Goal: Information Seeking & Learning: Learn about a topic

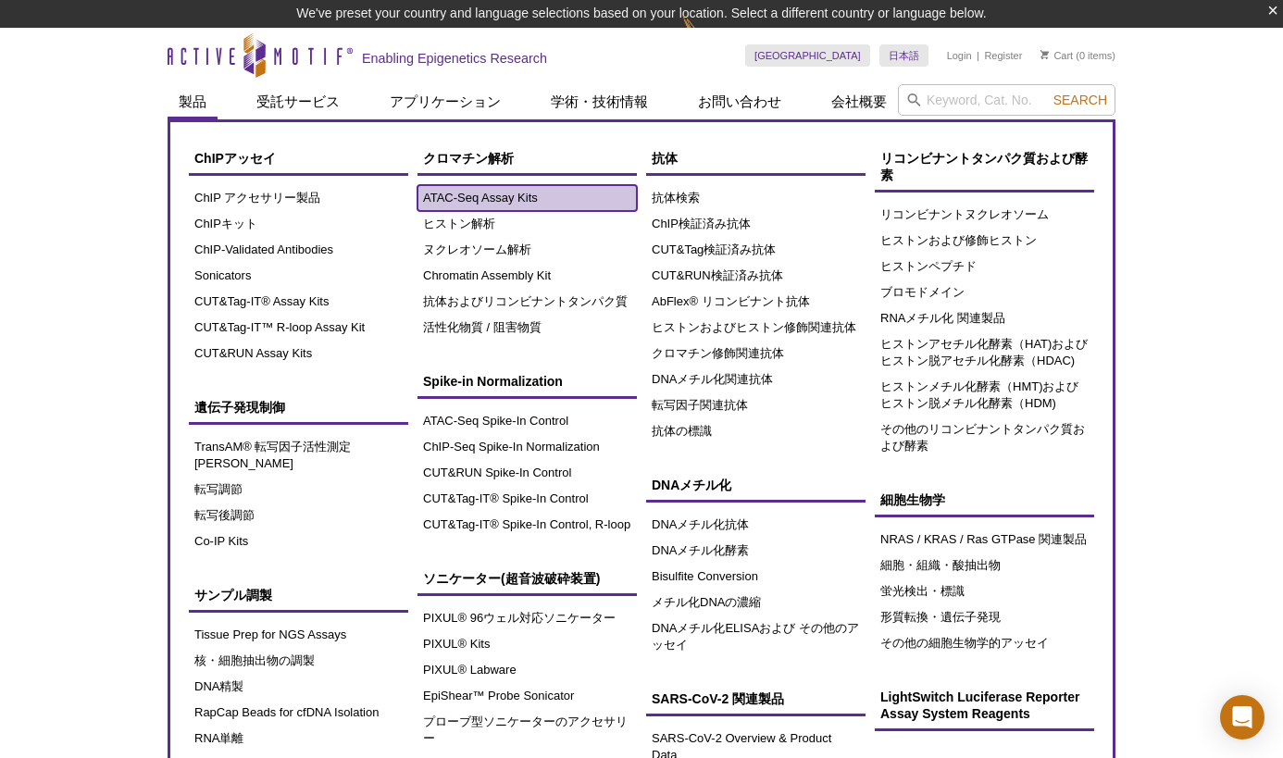
click at [469, 204] on link "ATAC-Seq Assay Kits" at bounding box center [527, 198] width 219 height 26
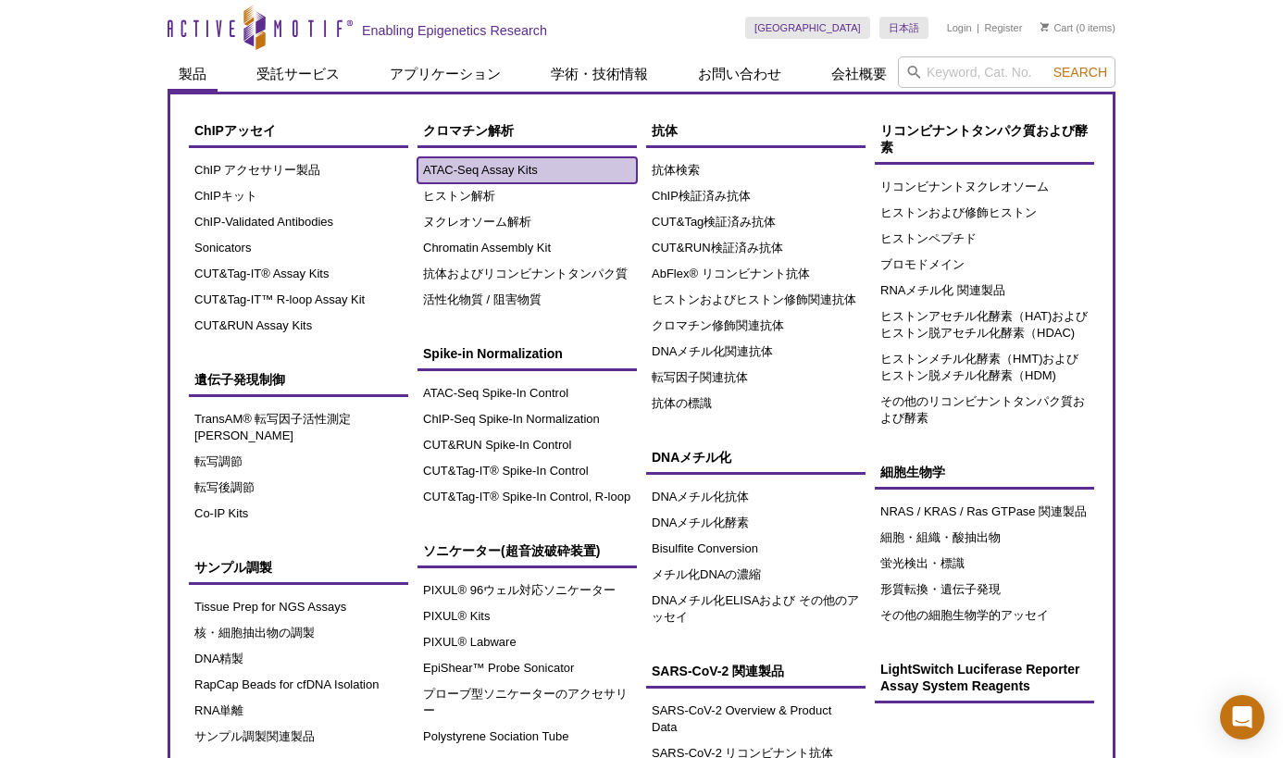
click at [468, 169] on link "ATAC-Seq Assay Kits" at bounding box center [527, 170] width 219 height 26
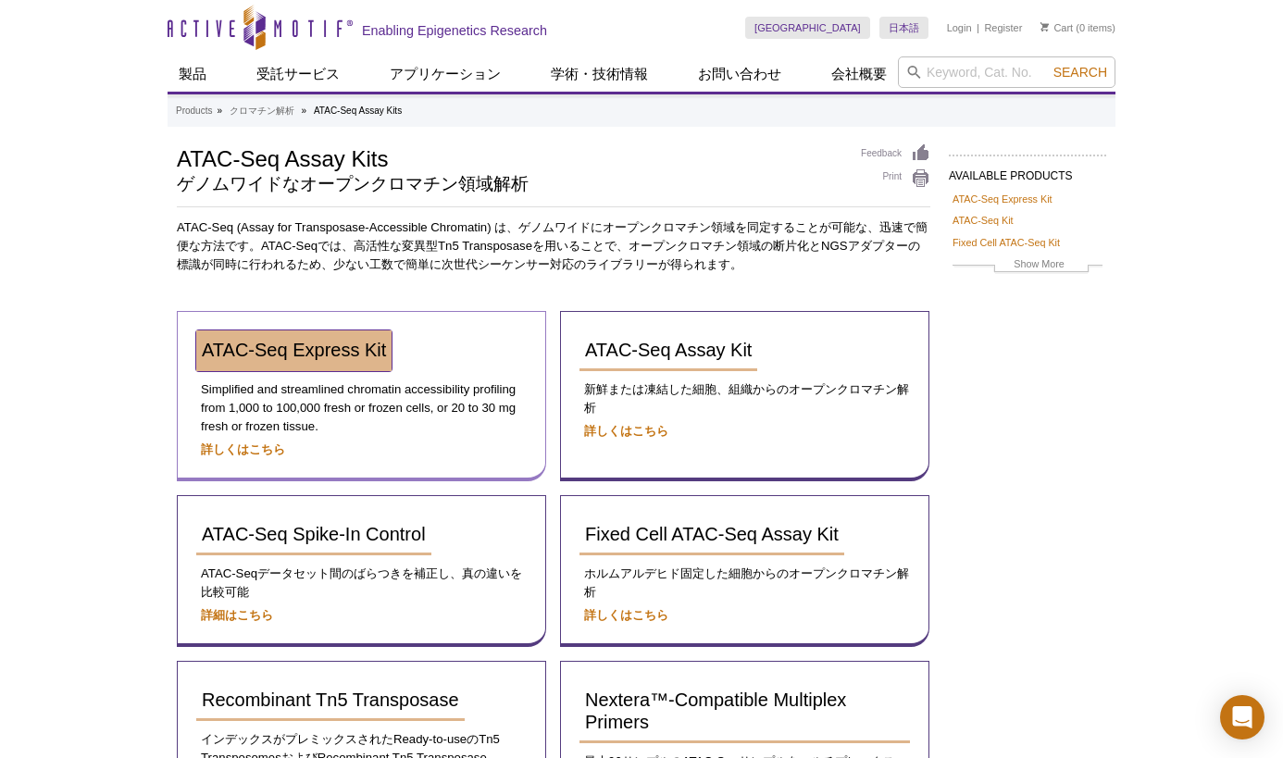
click at [290, 358] on span "ATAC-Seq Express Kit" at bounding box center [294, 350] width 184 height 20
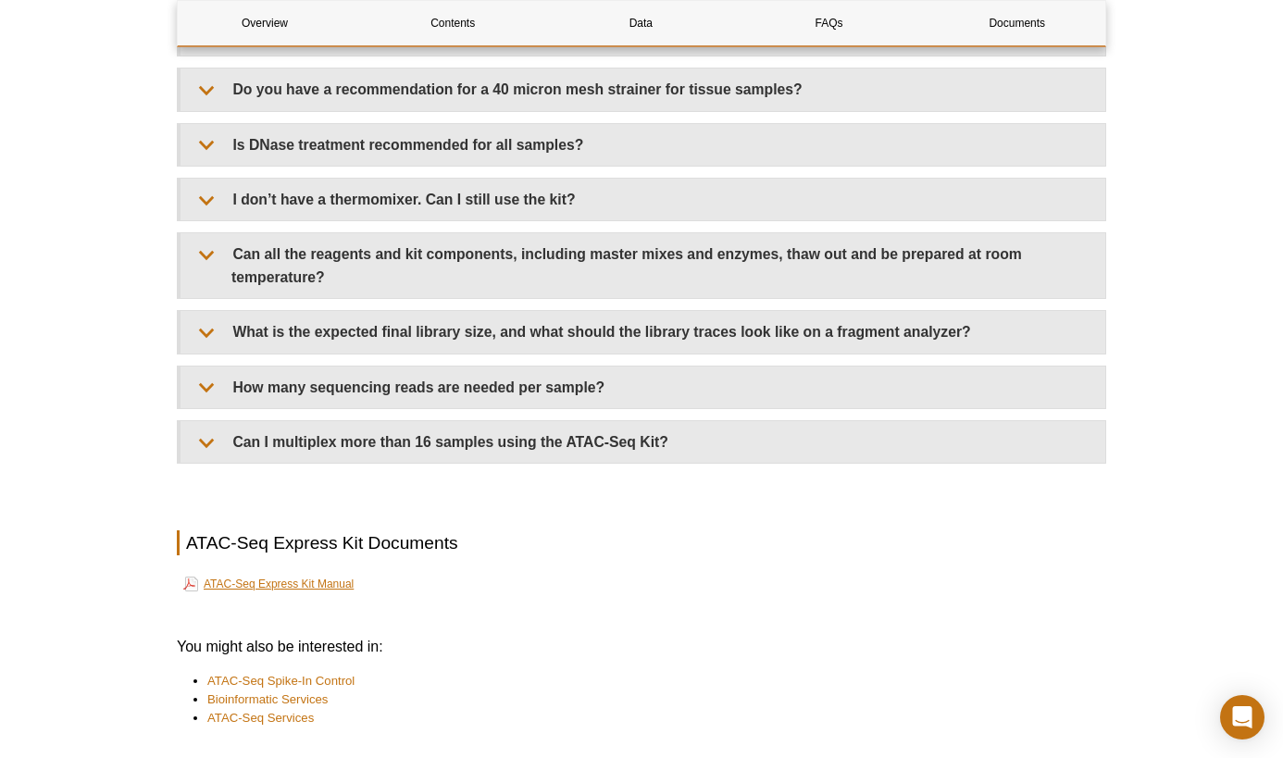
scroll to position [4247, 0]
click at [303, 577] on link "ATAC-Seq Express Kit Manual" at bounding box center [268, 582] width 170 height 22
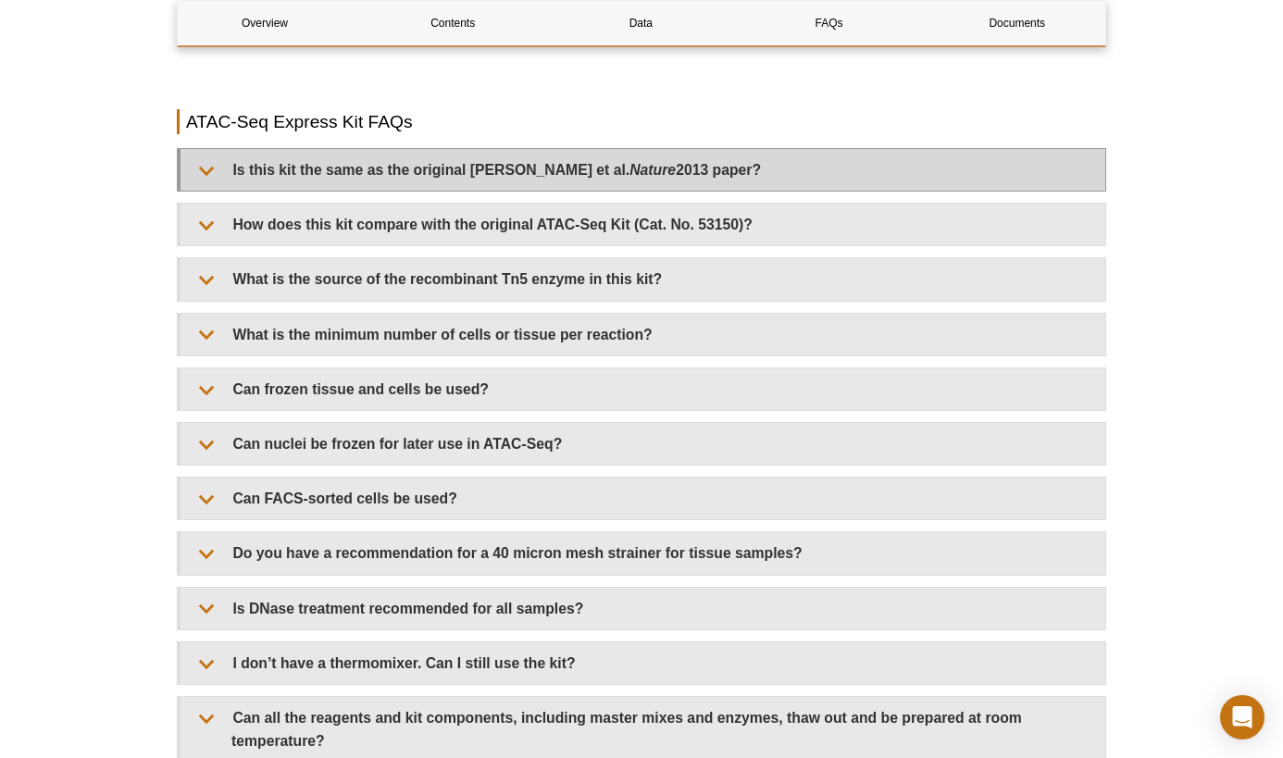
scroll to position [3781, 0]
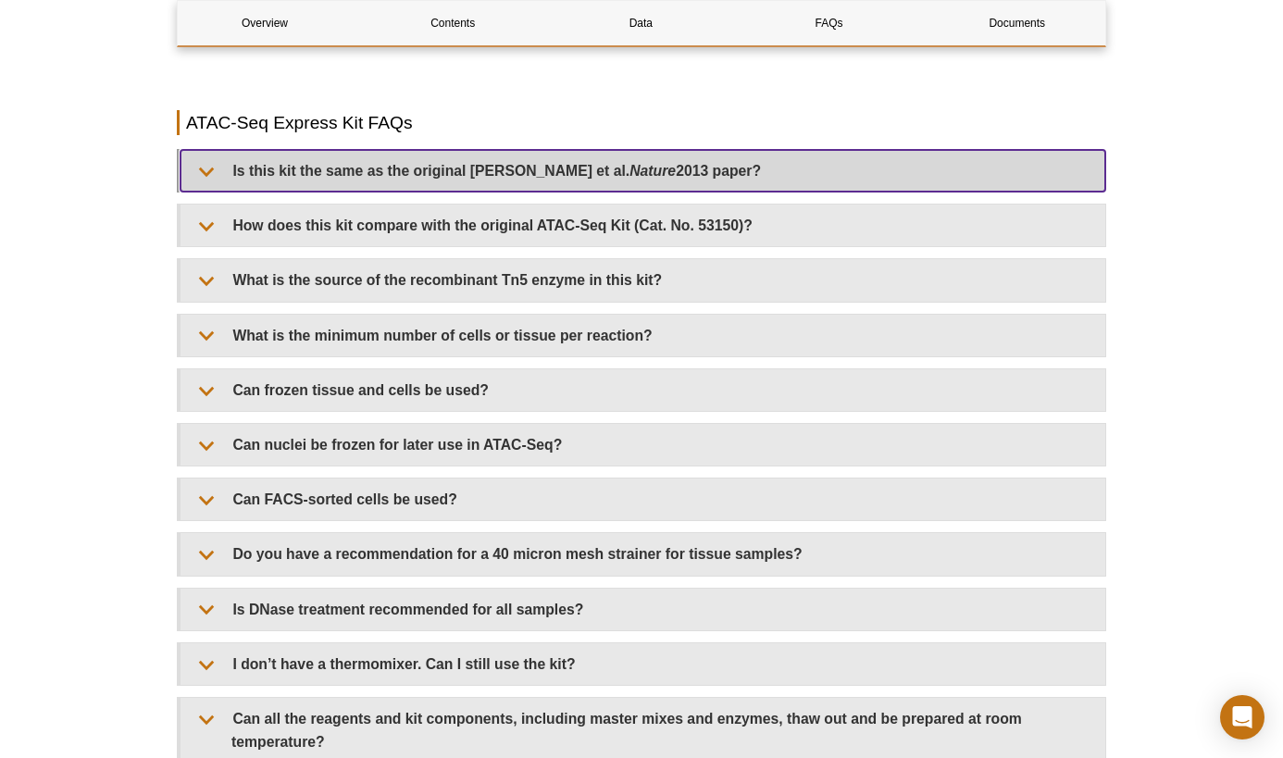
click at [420, 164] on summary "Is this kit the same as the original Buenrostro et al. Nature 2013 paper?" at bounding box center [643, 171] width 925 height 42
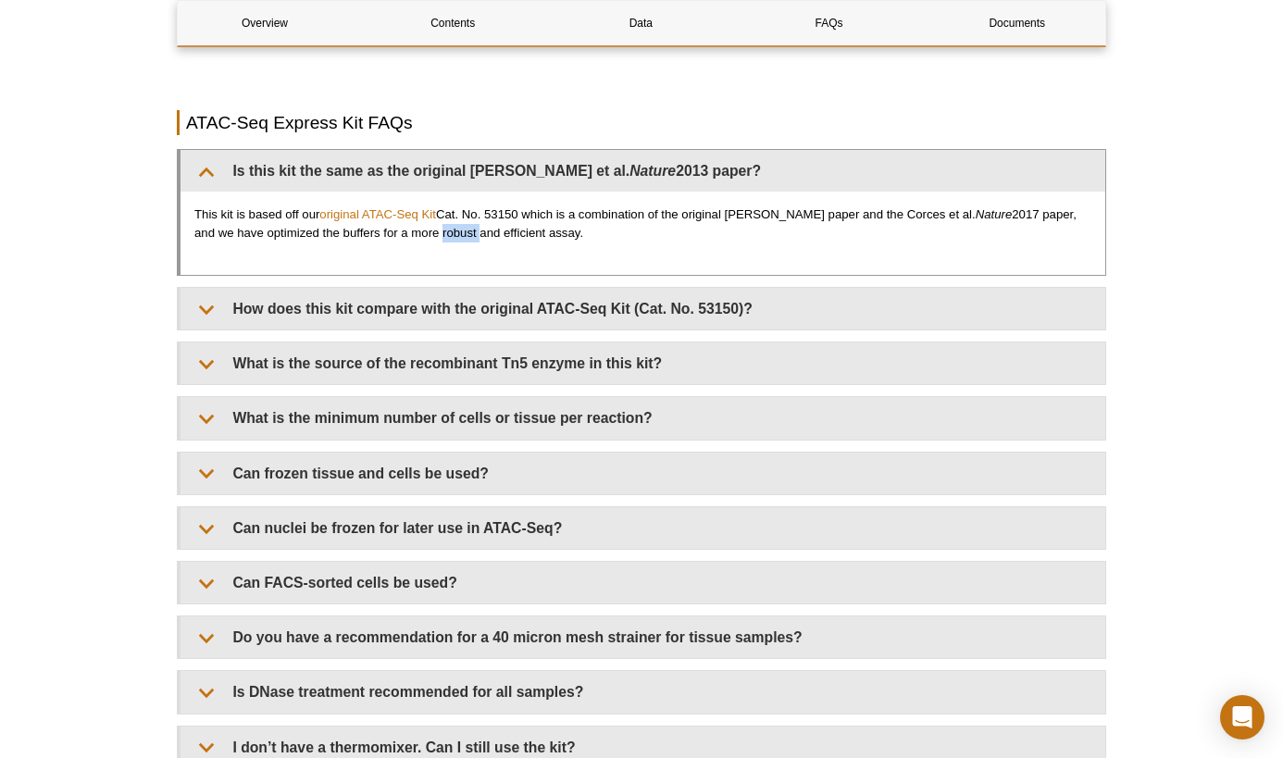
drag, startPoint x: 416, startPoint y: 237, endPoint x: 455, endPoint y: 233, distance: 39.1
click at [455, 233] on p "This kit is based off our original ATAC-Seq Kit Cat. No. 53150 which is a combi…" at bounding box center [642, 224] width 897 height 37
copy p "robust"
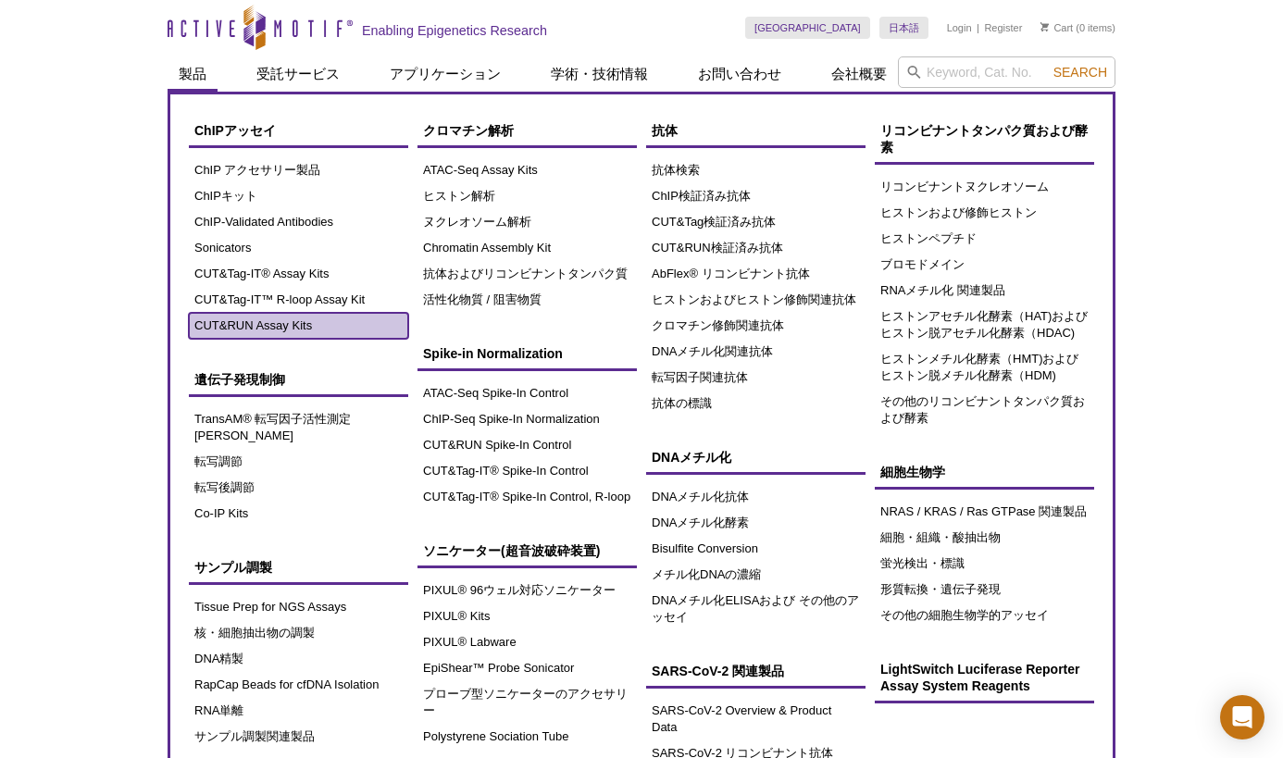
click at [248, 324] on link "CUT&RUN Assay Kits" at bounding box center [298, 326] width 219 height 26
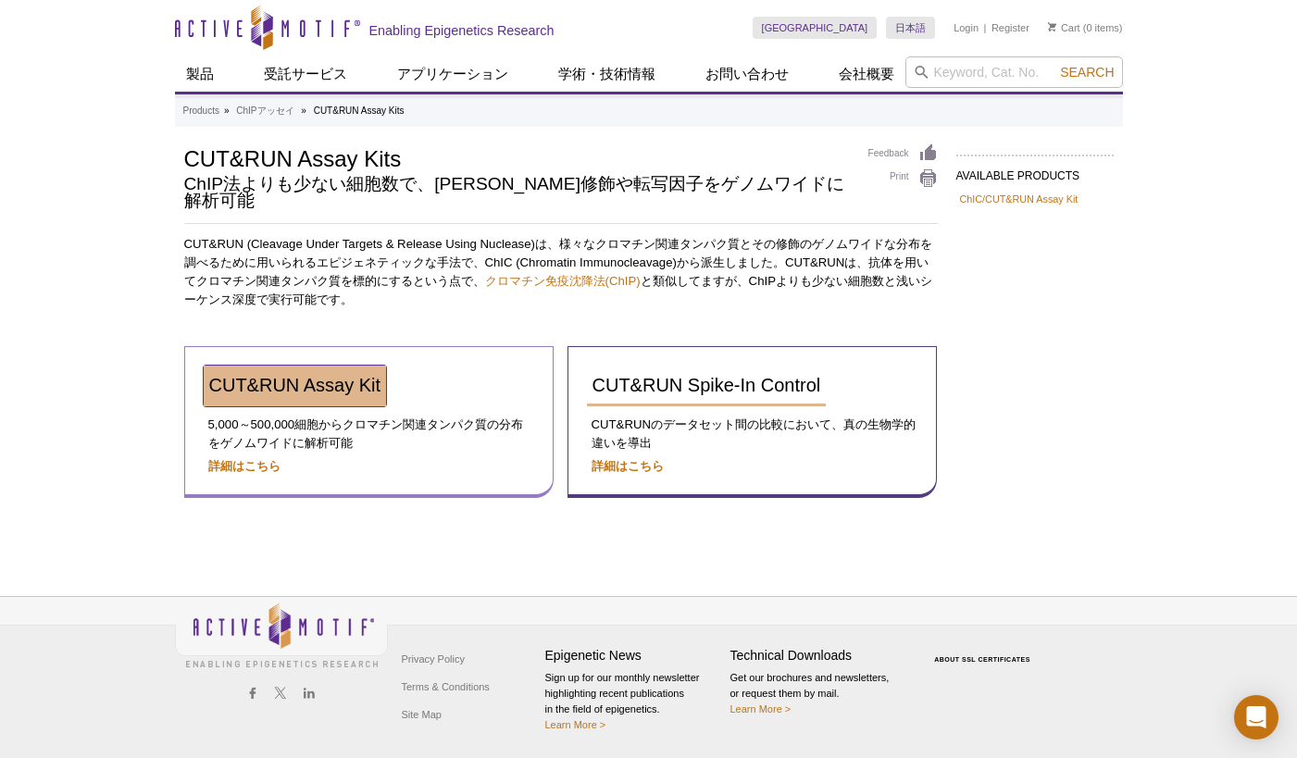
click at [289, 375] on span "CUT&RUN Assay Kit" at bounding box center [295, 385] width 172 height 20
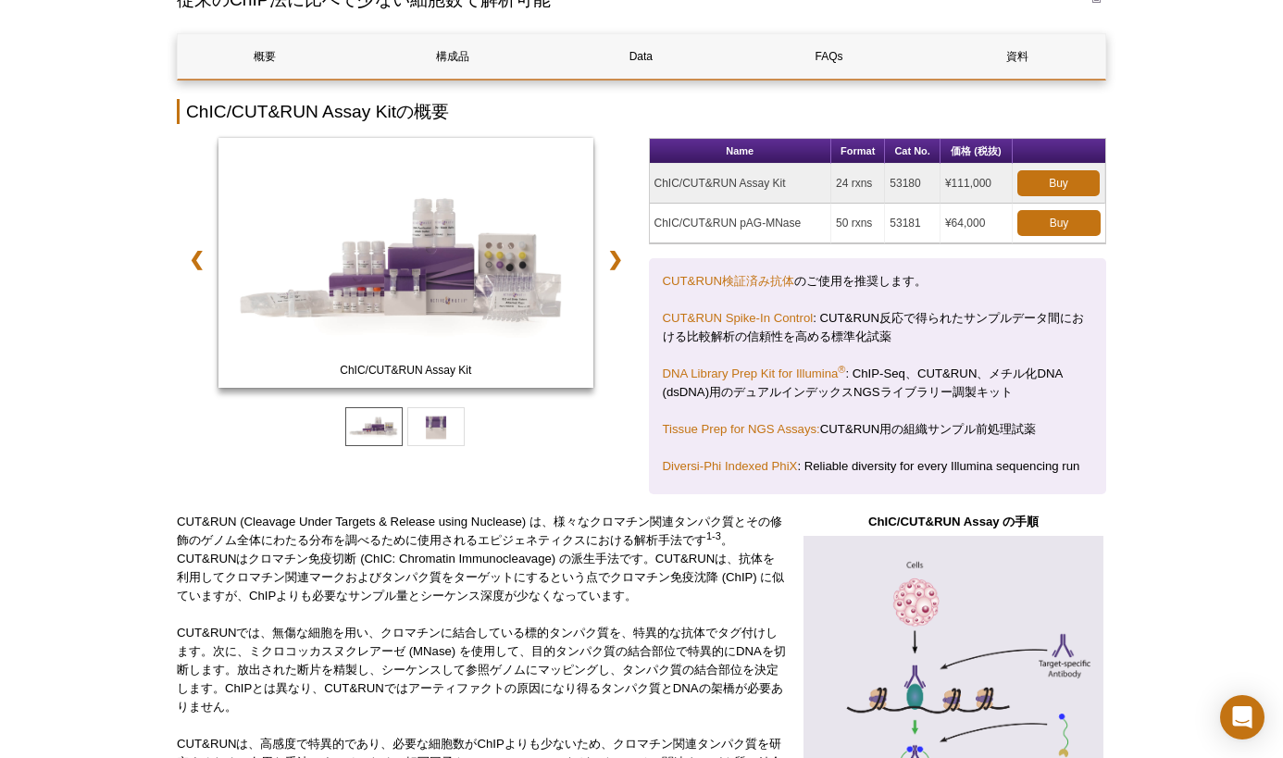
scroll to position [185, 0]
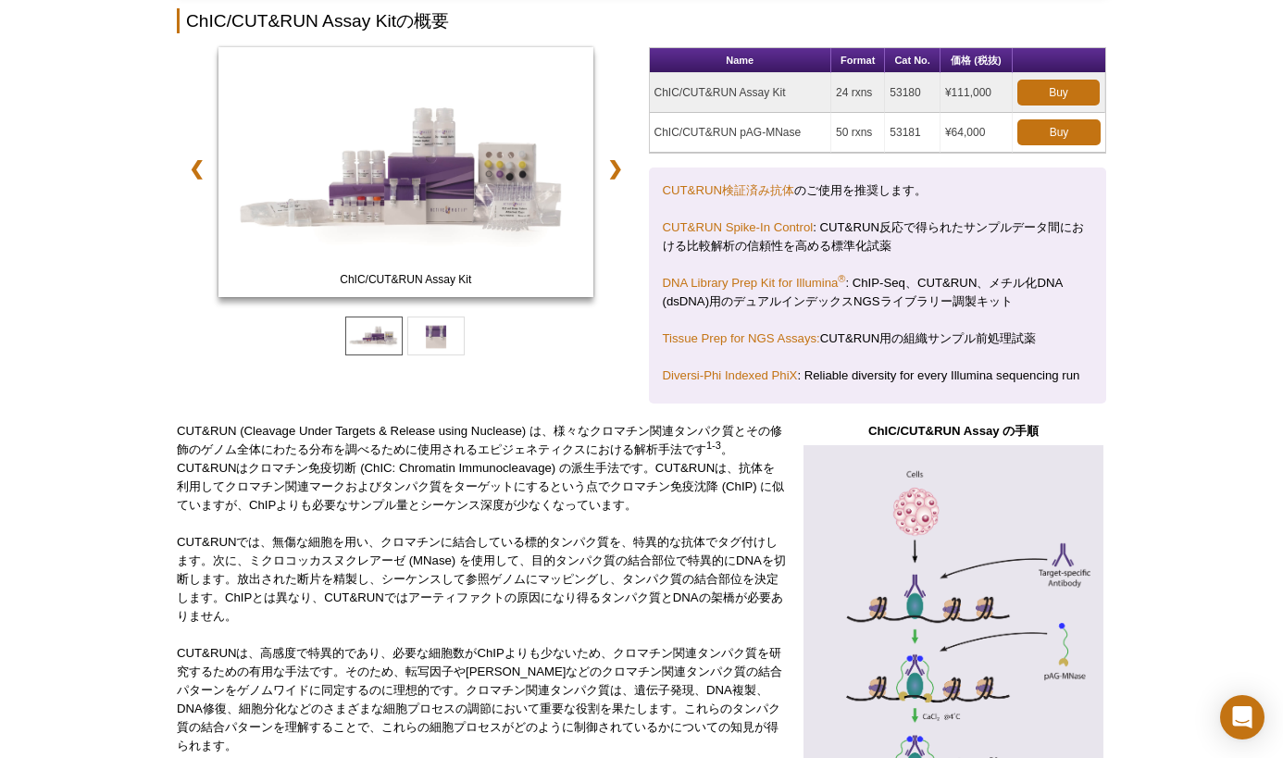
scroll to position [93, 0]
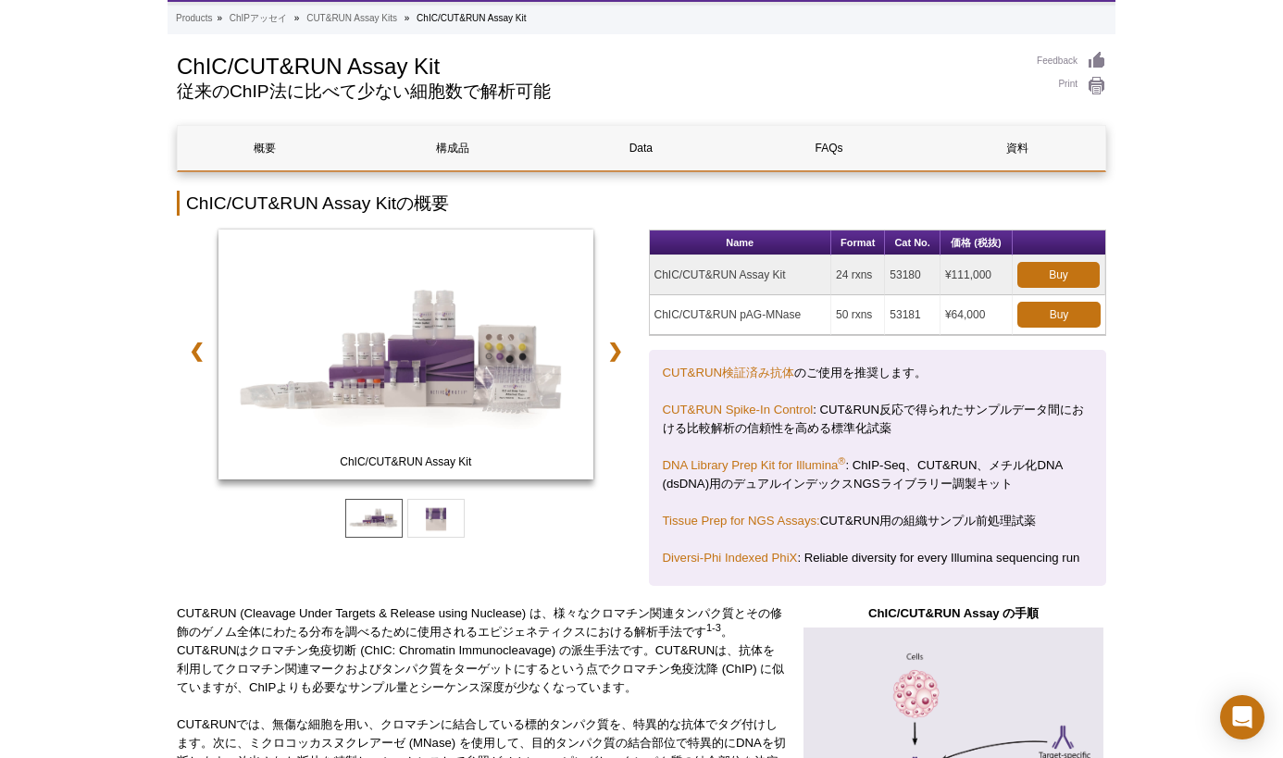
click at [919, 209] on h2 "ChIC/CUT&RUN Assay Kitの概要" at bounding box center [642, 203] width 930 height 25
click at [644, 199] on h2 "ChIC/CUT&RUN Assay Kitの概要" at bounding box center [642, 203] width 930 height 25
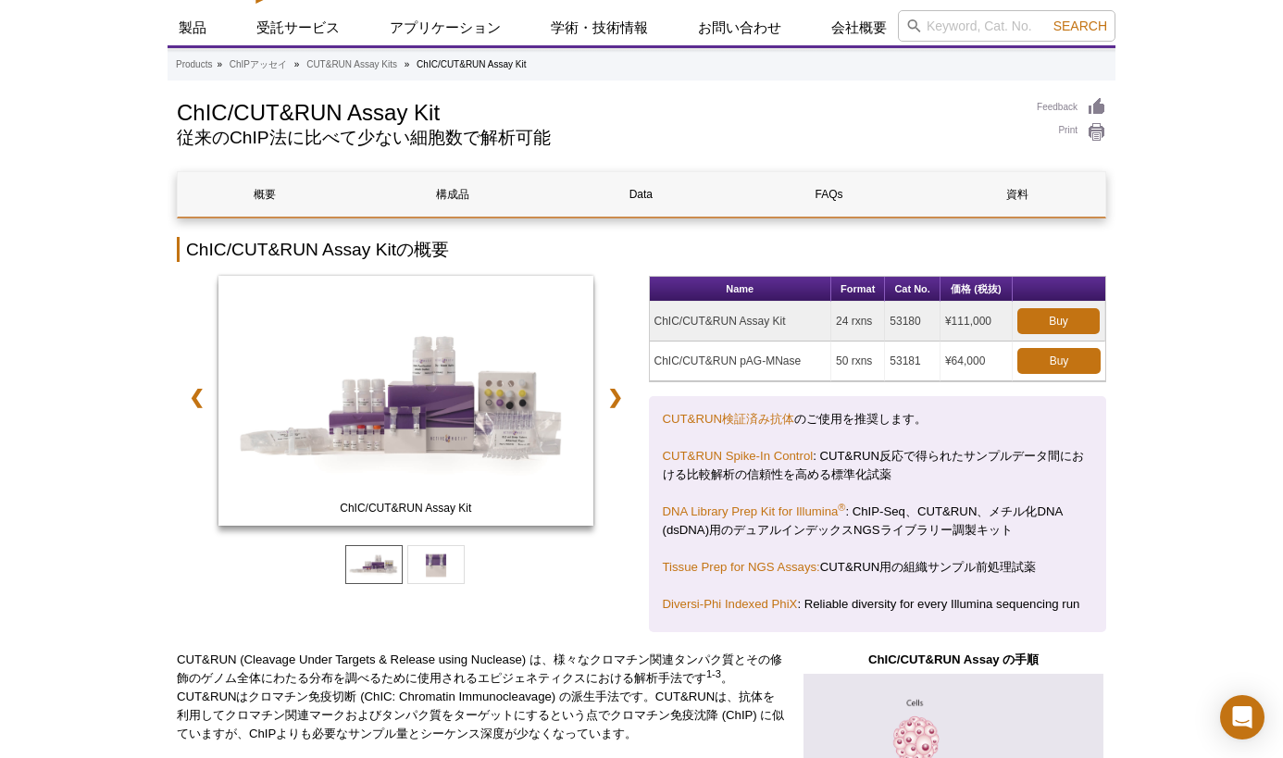
scroll to position [0, 0]
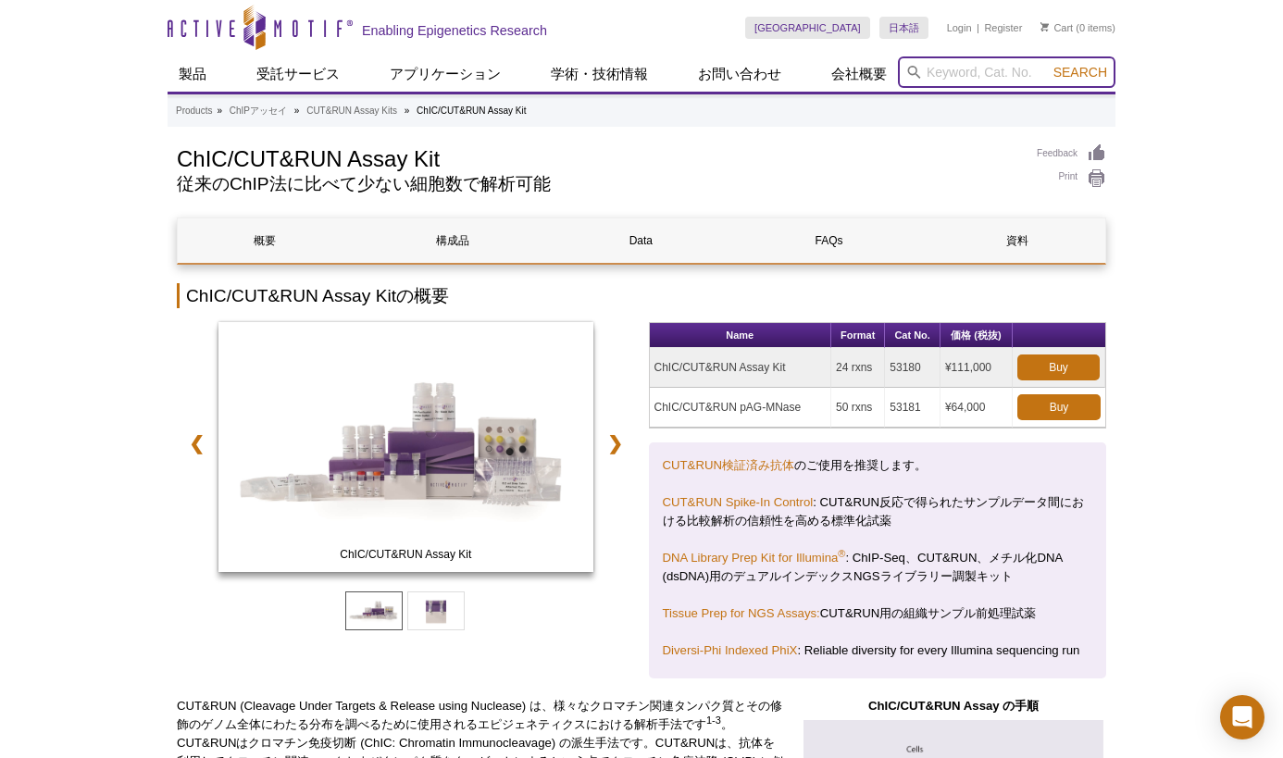
click at [946, 63] on input "search" at bounding box center [1007, 71] width 218 height 31
type input "39034"
click at [1048, 64] on button "Search" at bounding box center [1080, 72] width 65 height 17
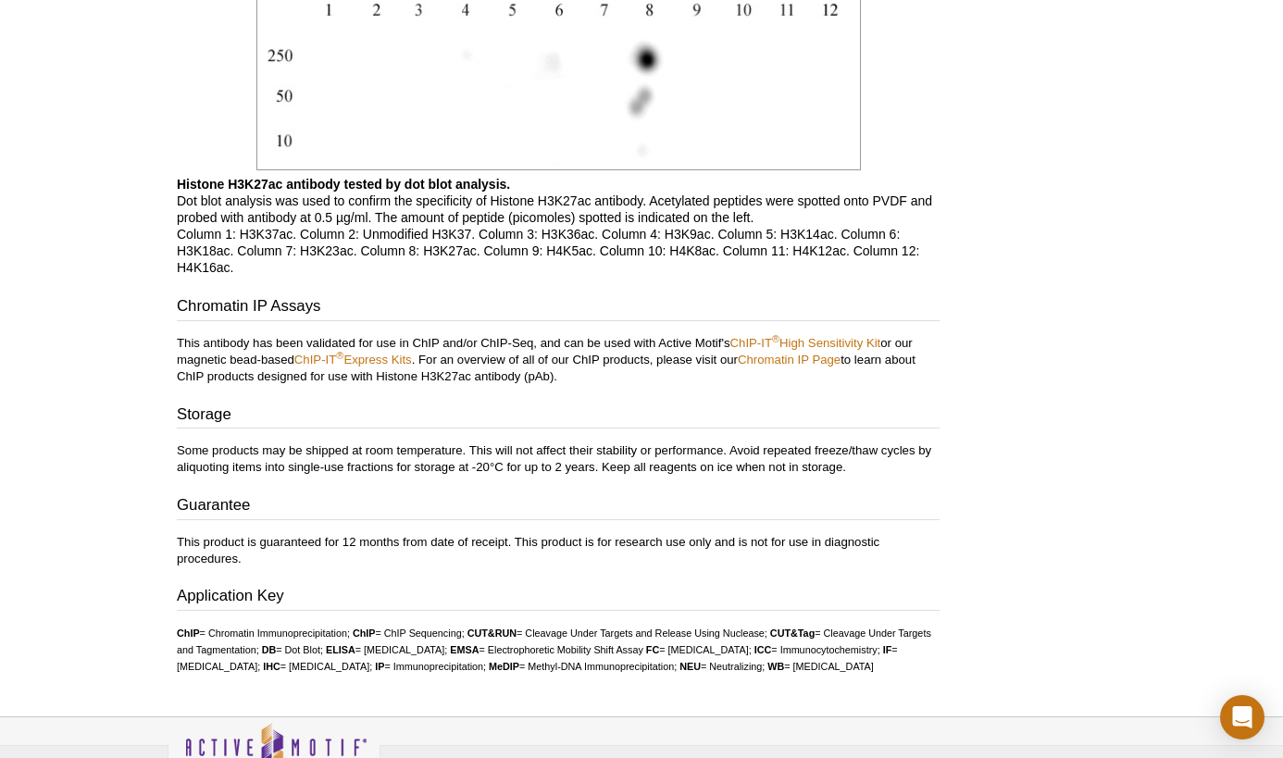
scroll to position [3333, 0]
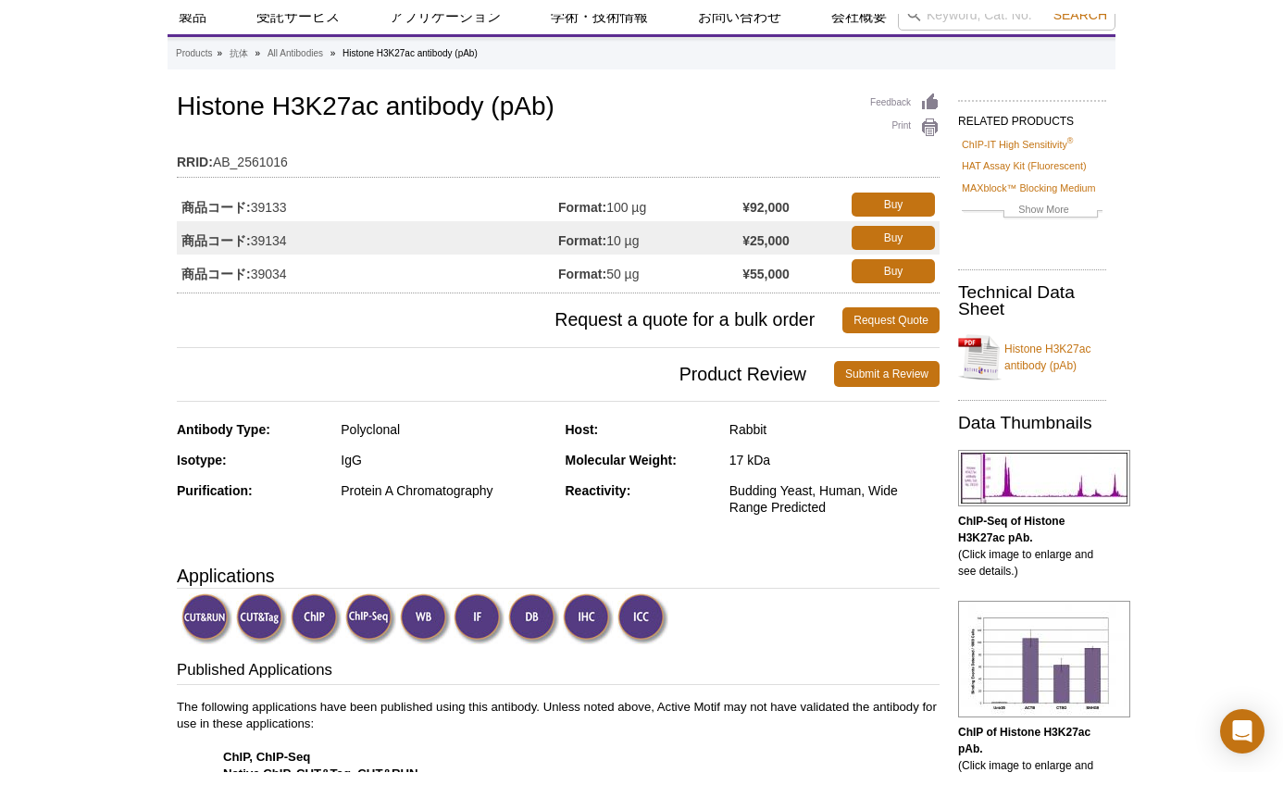
scroll to position [0, 0]
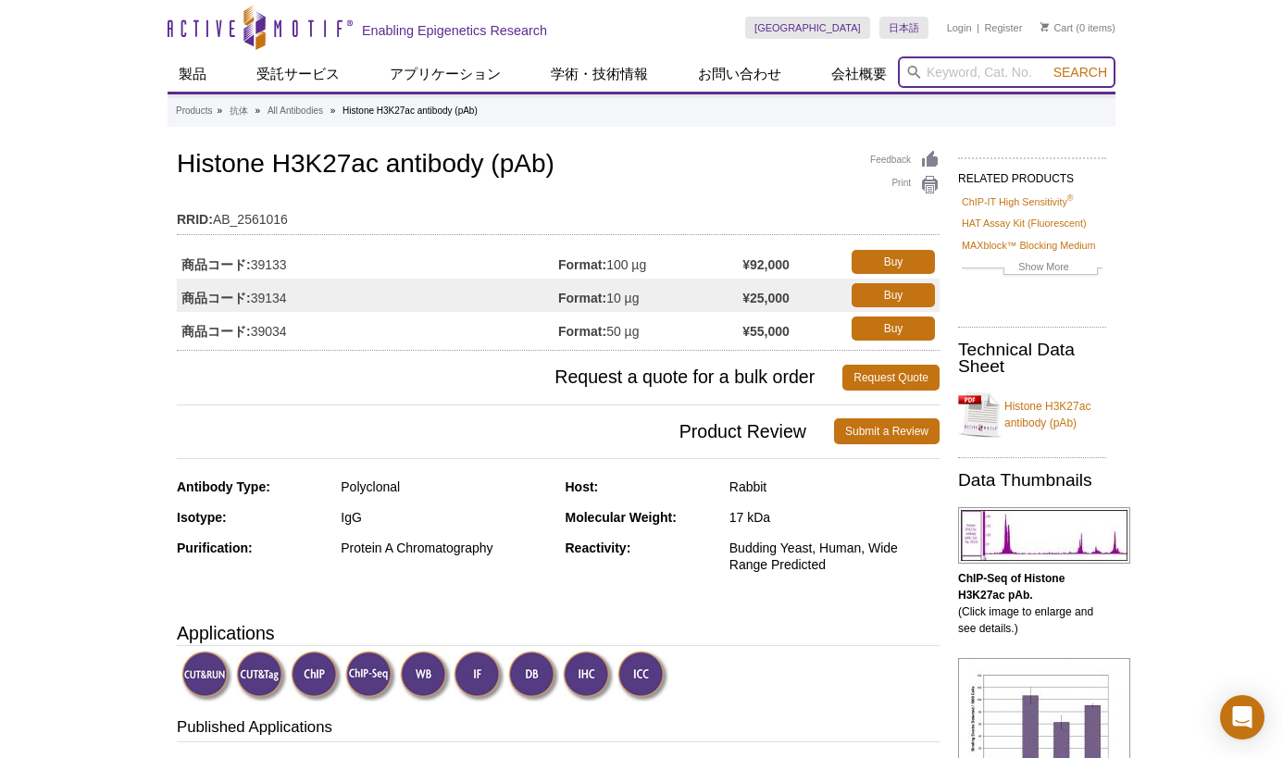
click at [944, 67] on input "search" at bounding box center [1007, 71] width 218 height 31
type input "５"
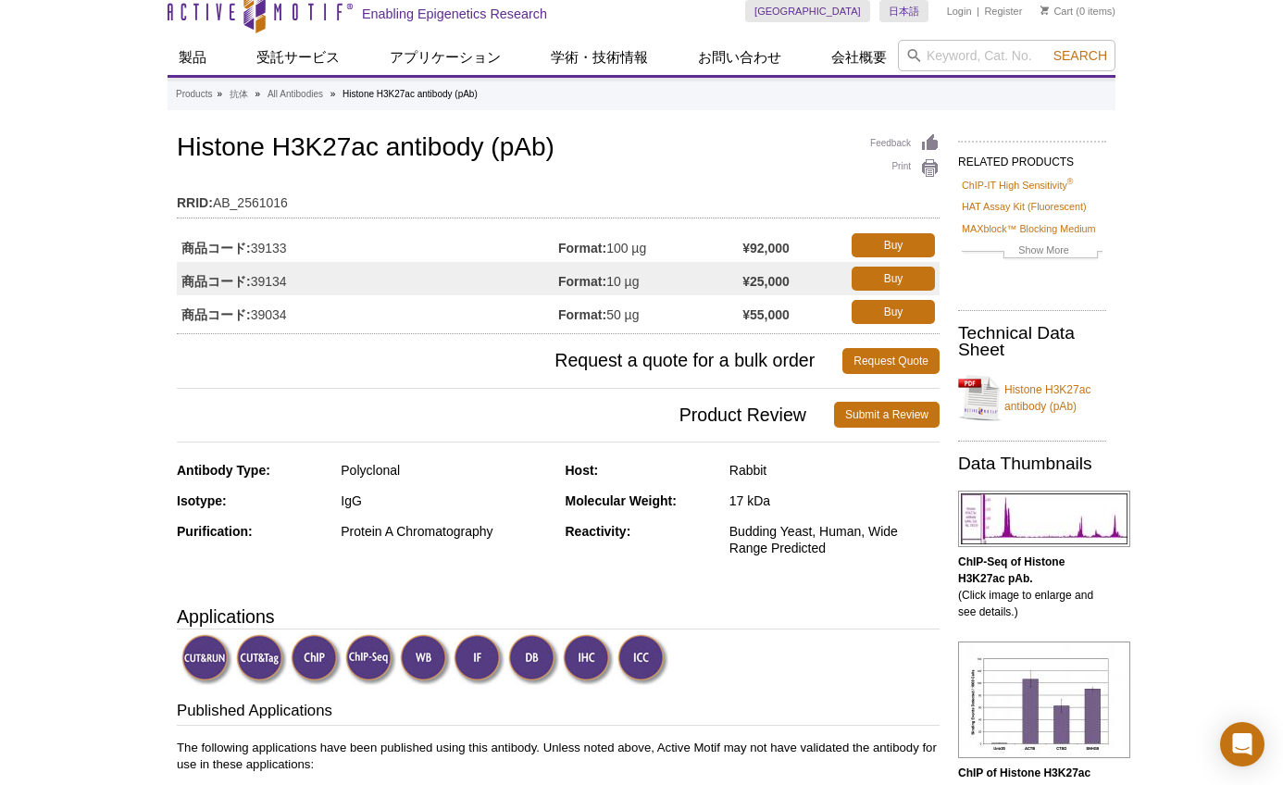
scroll to position [18, 0]
click at [848, 556] on div "Reactivity: Budding Yeast, Human, Wide Range Predicted" at bounding box center [753, 545] width 375 height 47
click at [853, 550] on div "Budding Yeast, Human, Wide Range Predicted" at bounding box center [835, 538] width 210 height 33
drag, startPoint x: 834, startPoint y: 547, endPoint x: 730, endPoint y: 535, distance: 105.3
click at [730, 535] on div "Budding Yeast, Human, Wide Range Predicted" at bounding box center [835, 538] width 210 height 33
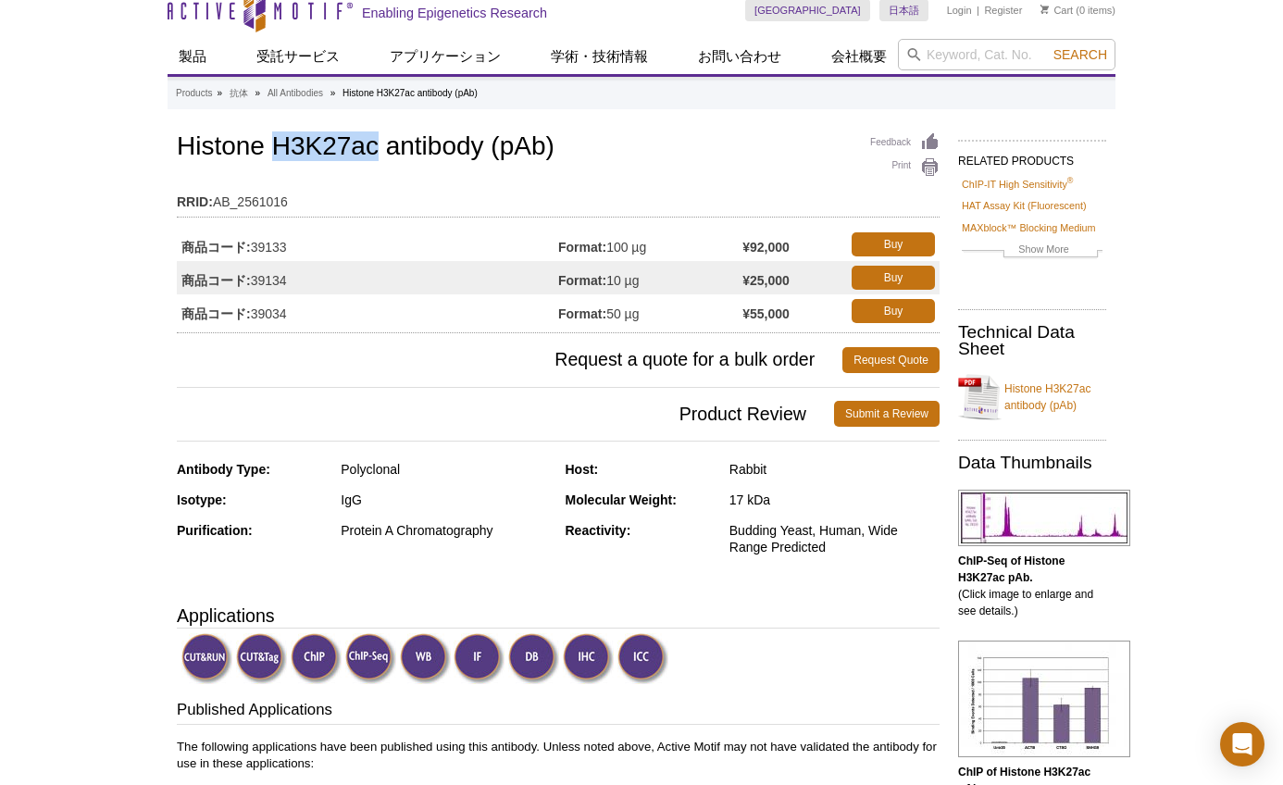
drag, startPoint x: 274, startPoint y: 145, endPoint x: 375, endPoint y: 143, distance: 101.0
click at [375, 143] on h1 "Histone H3K27ac antibody (pAb)" at bounding box center [558, 147] width 763 height 31
copy h1 "H3K27ac"
click at [904, 581] on div "Antibody Type: Polyclonal Isotype: IgG Purification: Protein A Chromatography H…" at bounding box center [558, 522] width 763 height 122
click at [1036, 531] on img at bounding box center [1044, 518] width 172 height 56
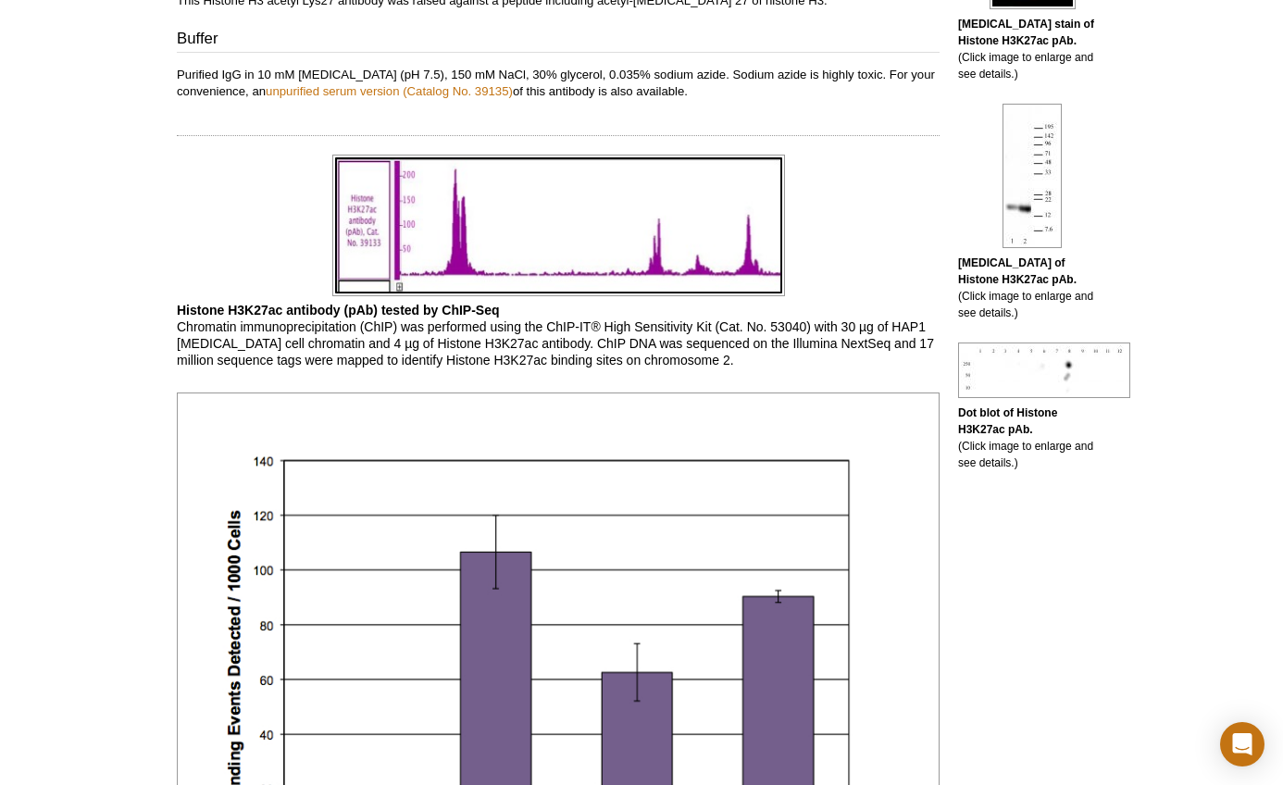
scroll to position [1004, 0]
drag, startPoint x: 894, startPoint y: 324, endPoint x: 303, endPoint y: 348, distance: 591.3
click at [303, 348] on p "Histone H3K27ac antibody (pAb) tested by ChIP-Seq Chromatin immunoprecipitation…" at bounding box center [558, 336] width 763 height 67
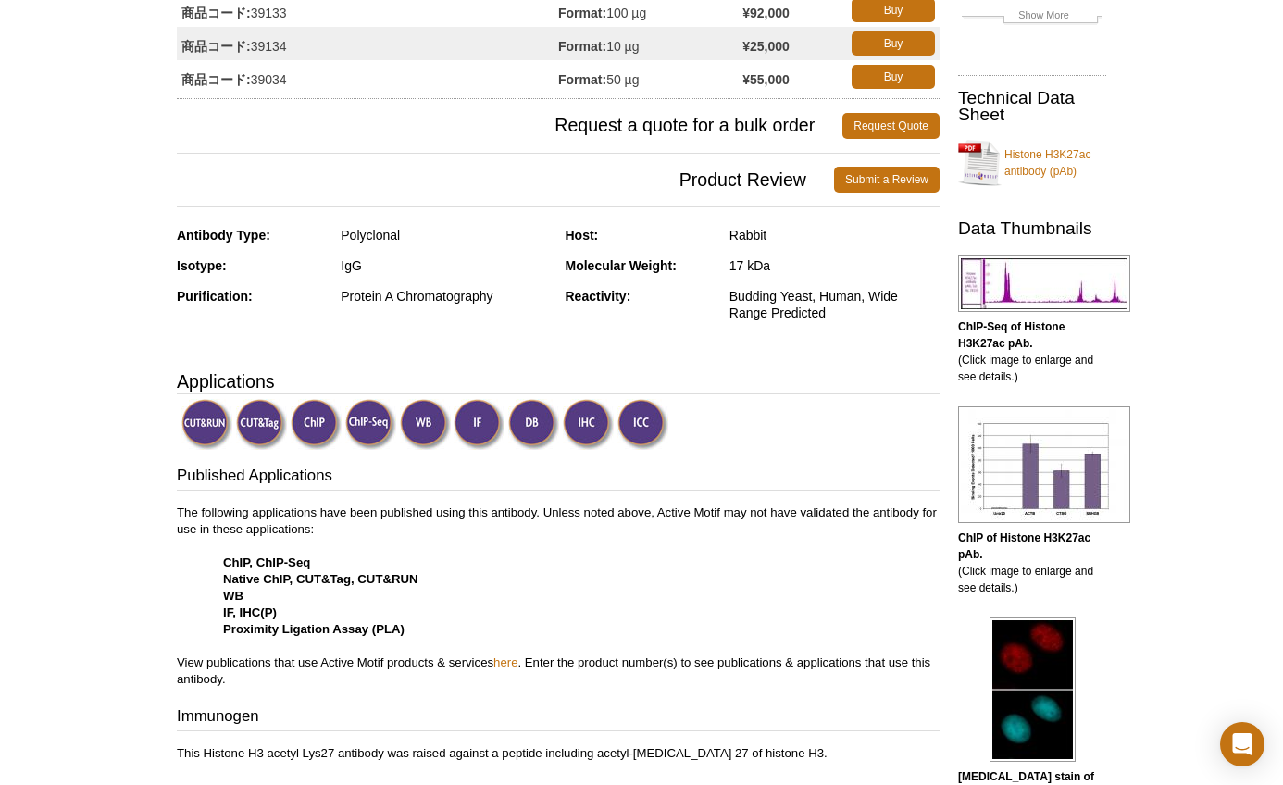
scroll to position [253, 0]
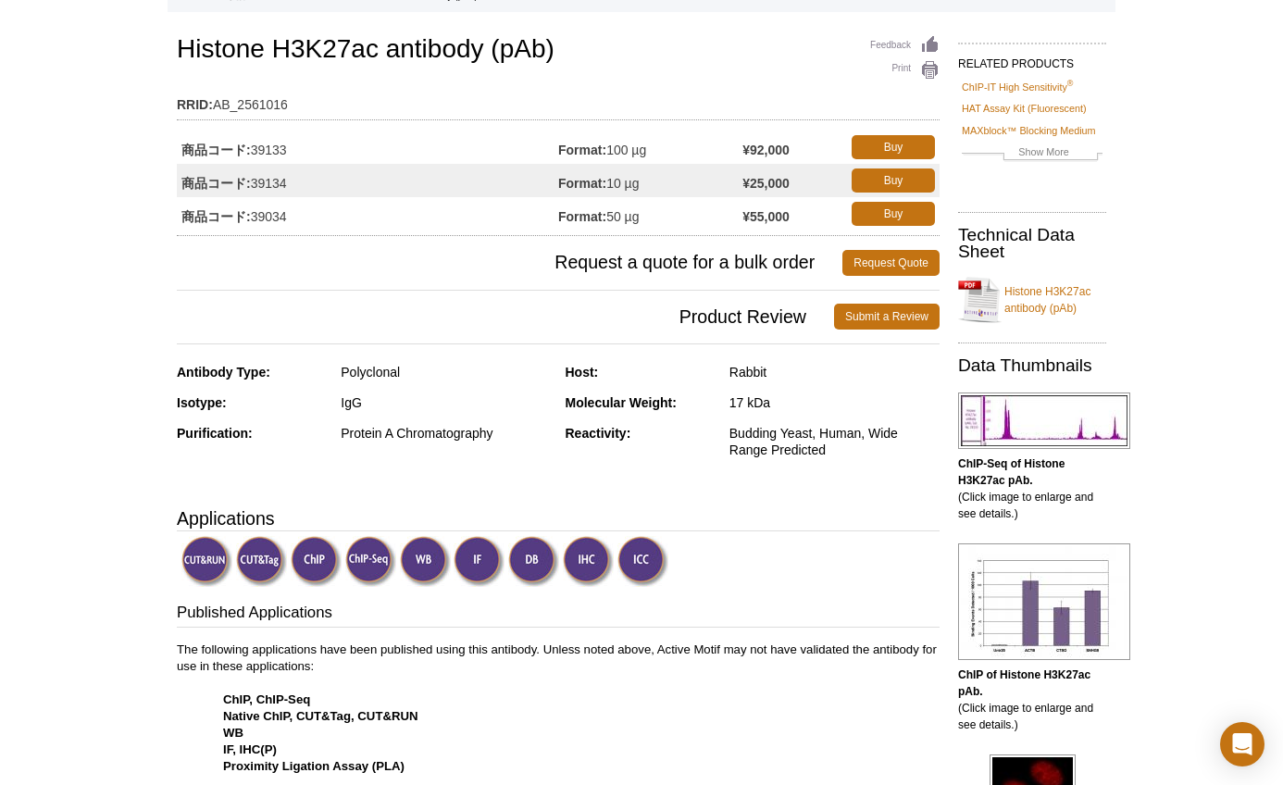
scroll to position [0, 0]
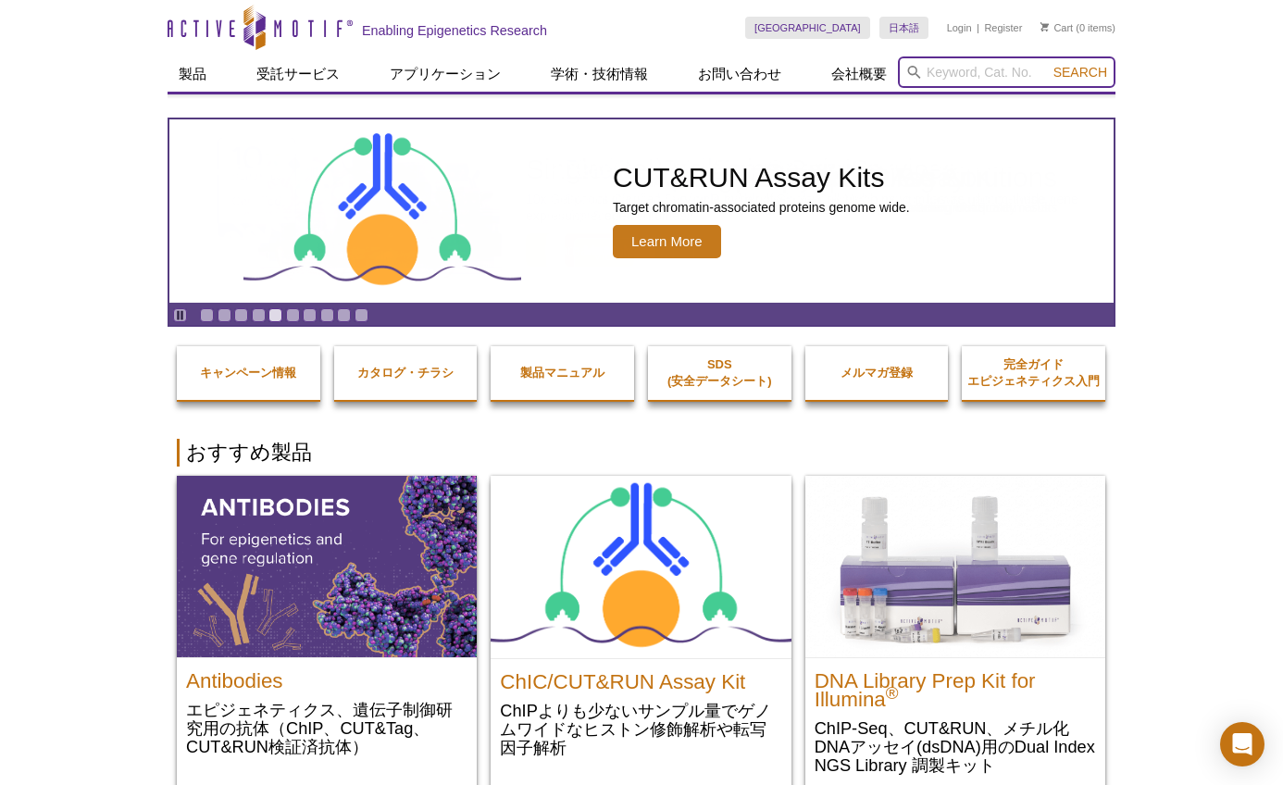
click at [950, 77] on input "search" at bounding box center [1007, 71] width 218 height 31
paste input "H3K27ac"
type input "H3K27ac"
click at [1048, 64] on button "Search" at bounding box center [1080, 72] width 65 height 17
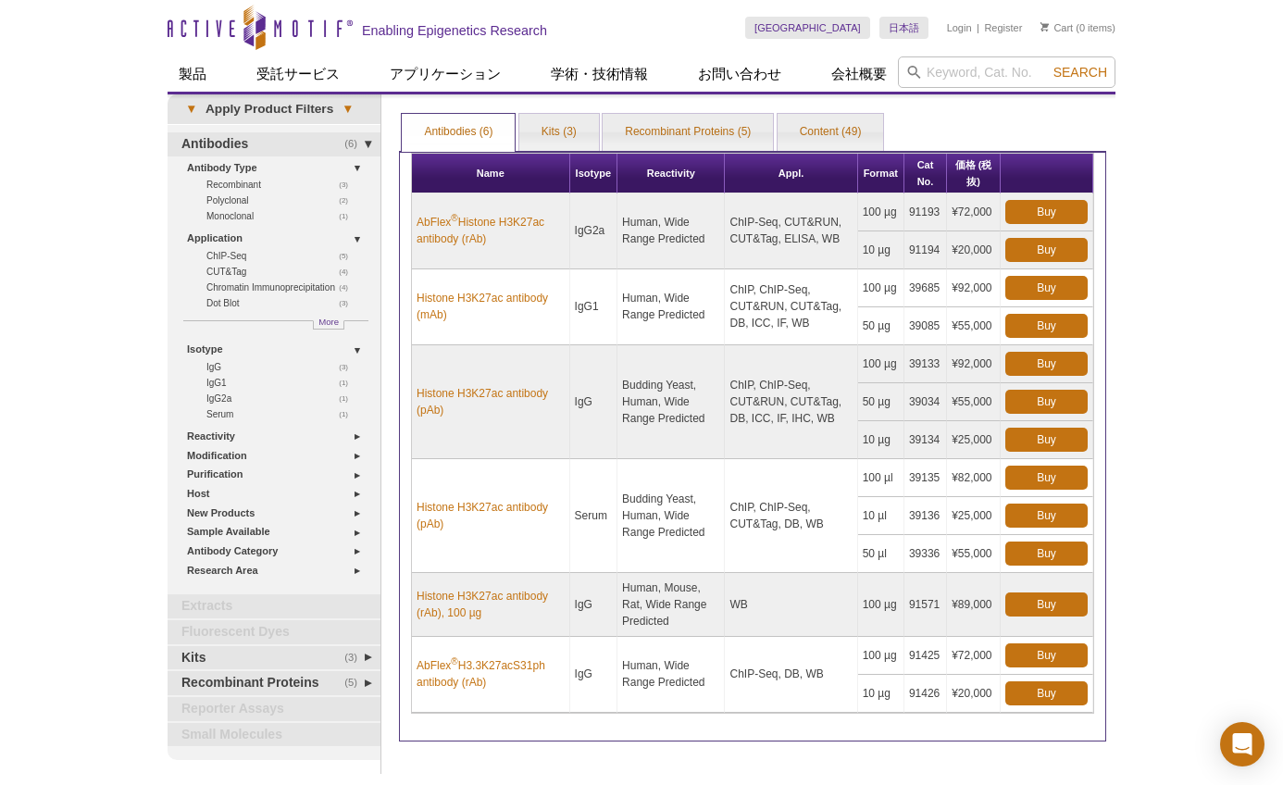
drag, startPoint x: 643, startPoint y: 519, endPoint x: 644, endPoint y: 543, distance: 23.2
click at [644, 543] on td "Budding Yeast, Human, Wide Range Predicted" at bounding box center [671, 516] width 107 height 114
copy td "Wide Range Predicted"
click at [1252, 261] on div "Active Motif Logo Enabling Epigenetics Research 0 Search Skip to content Active…" at bounding box center [641, 489] width 1283 height 978
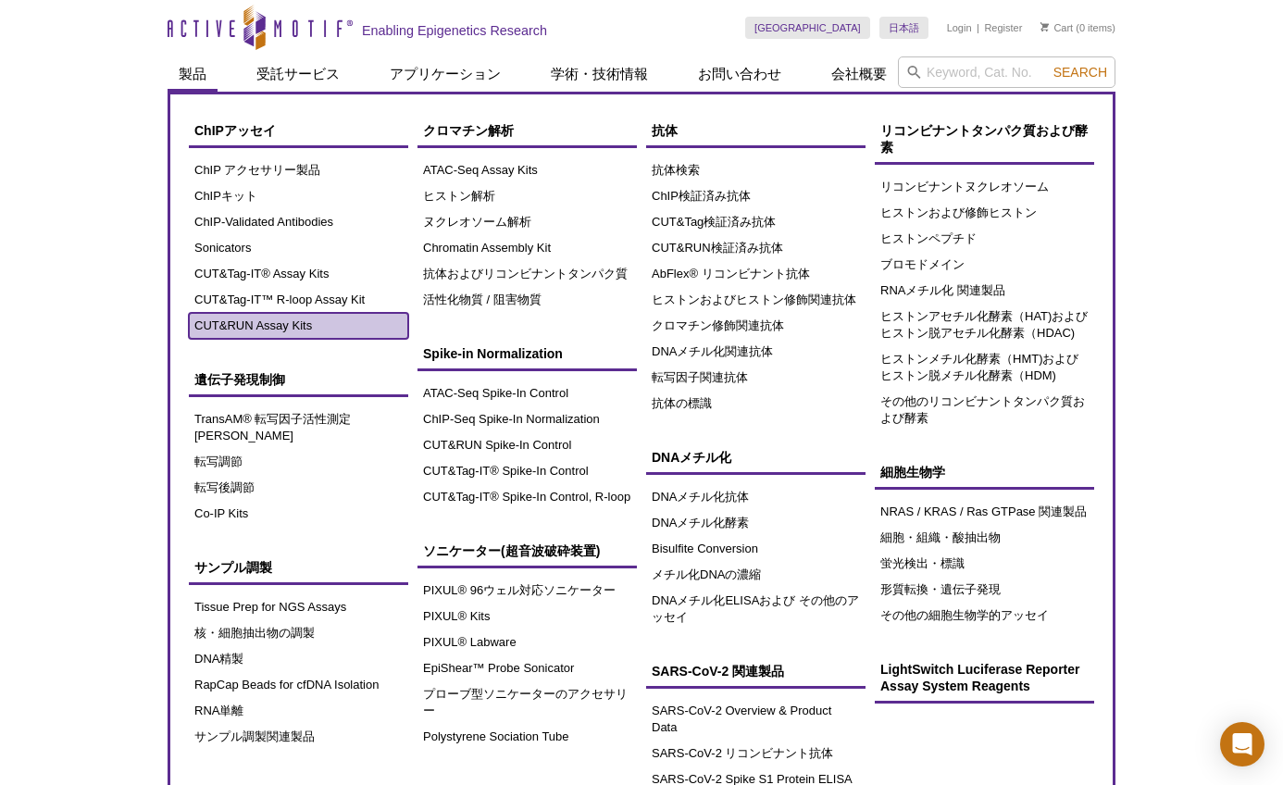
click at [221, 322] on link "CUT&RUN Assay Kits" at bounding box center [298, 326] width 219 height 26
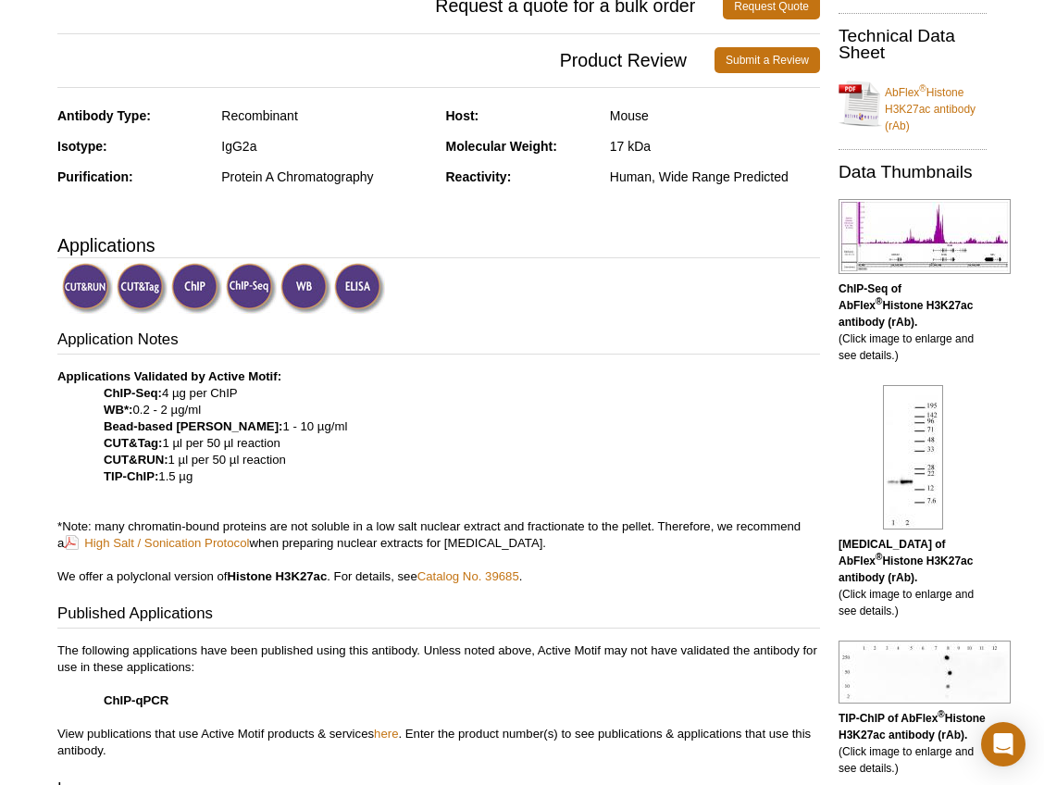
scroll to position [249, 0]
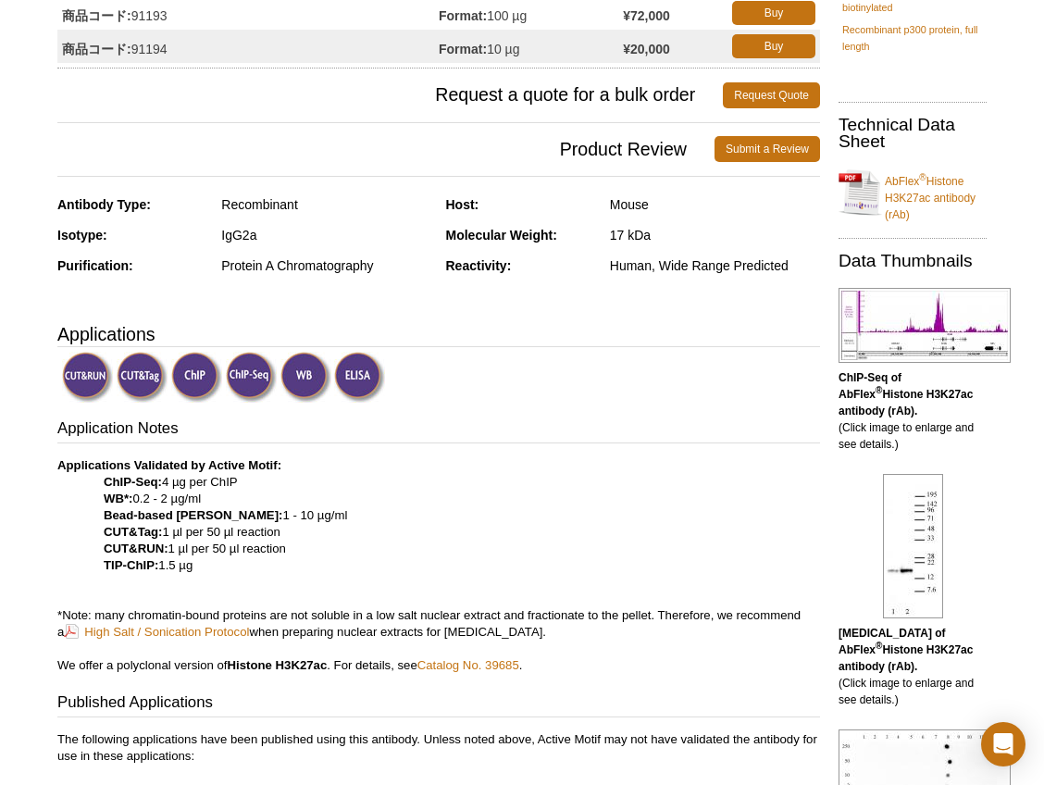
drag, startPoint x: 401, startPoint y: 547, endPoint x: 374, endPoint y: 544, distance: 27.0
click at [401, 547] on p "Applications Validated by Active Motif: ChIP-Seq: 4 µg per ChIP WB*: 0.2 - 2 µg…" at bounding box center [438, 565] width 763 height 217
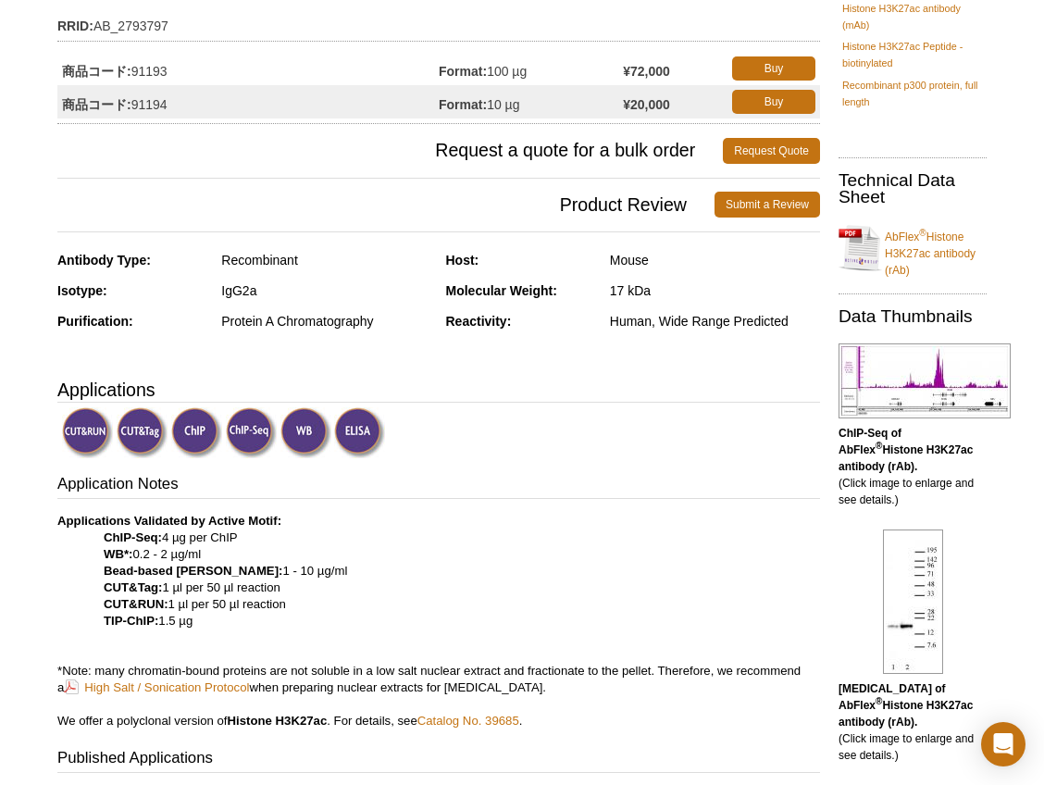
scroll to position [64, 0]
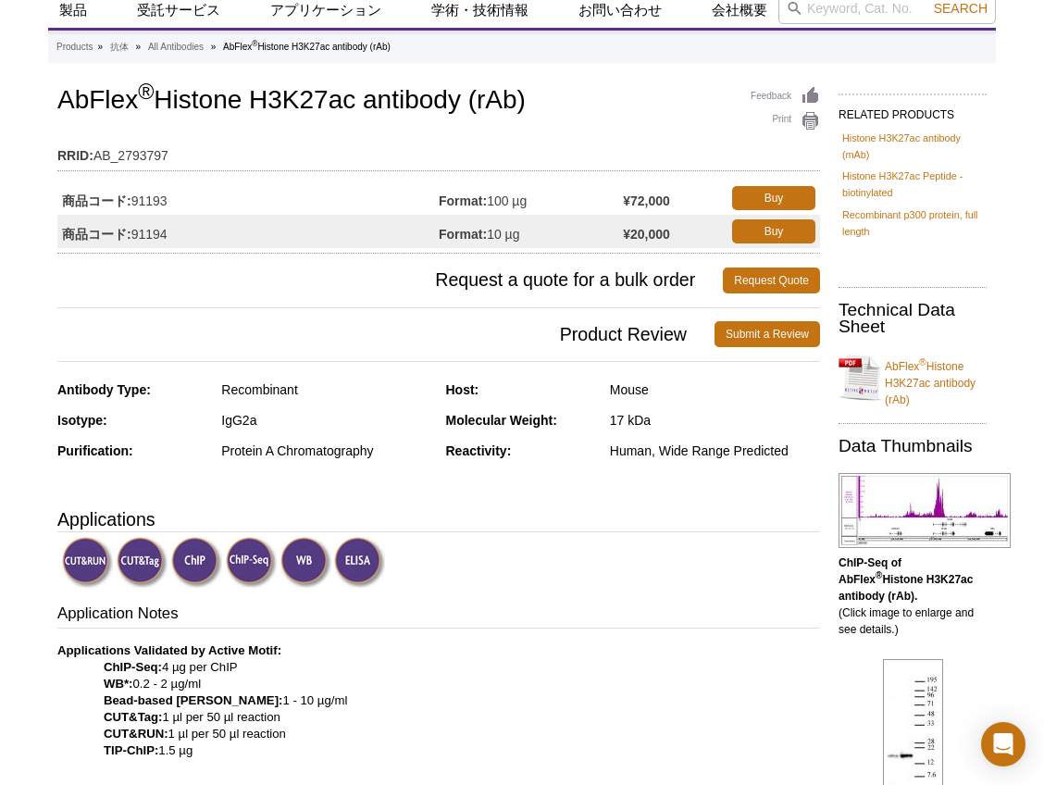
click at [393, 308] on hr at bounding box center [438, 307] width 763 height 1
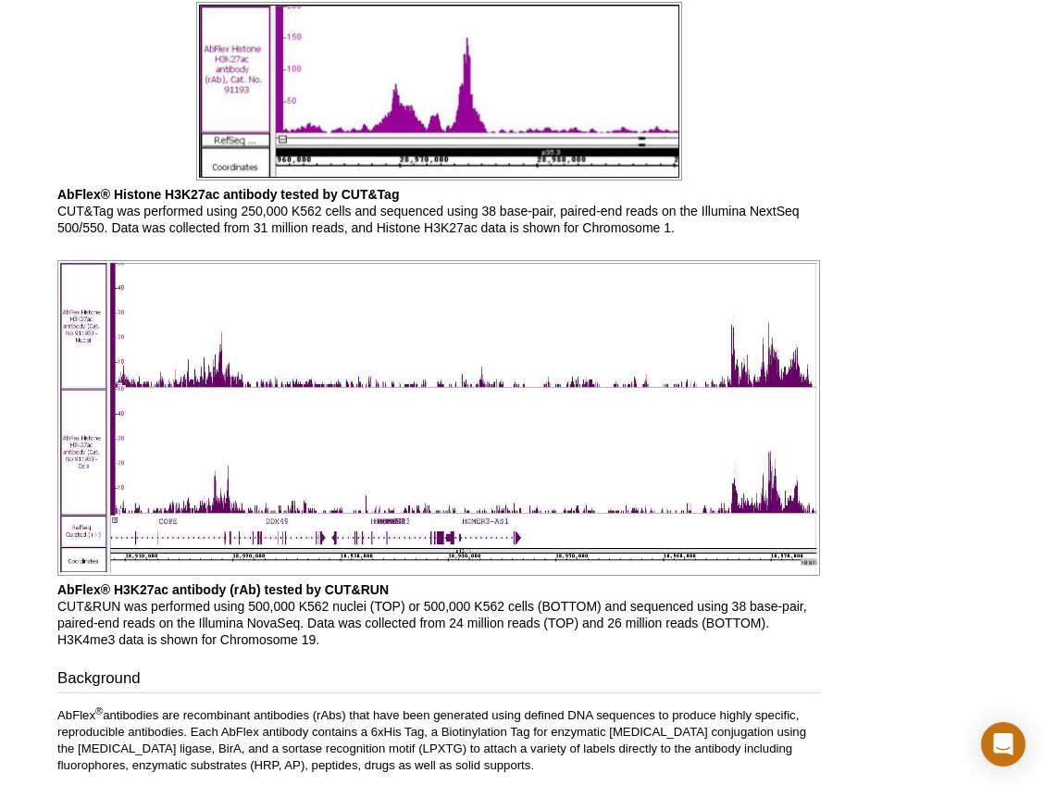
scroll to position [2506, 0]
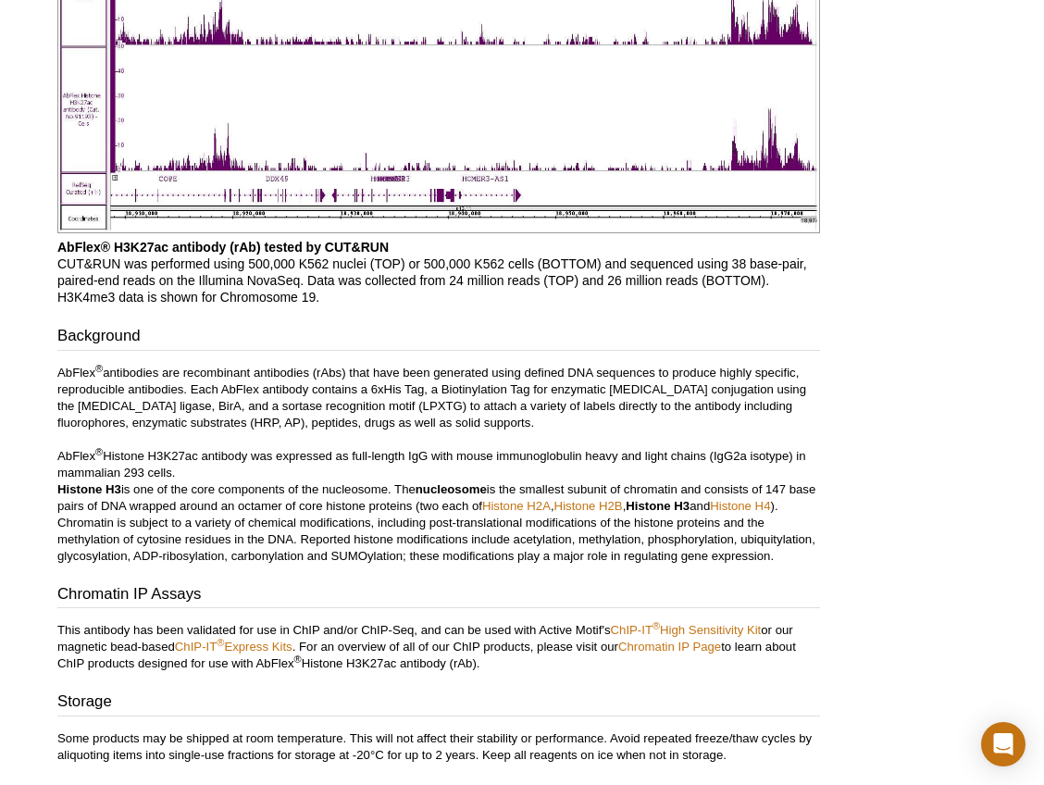
scroll to position [2850, 0]
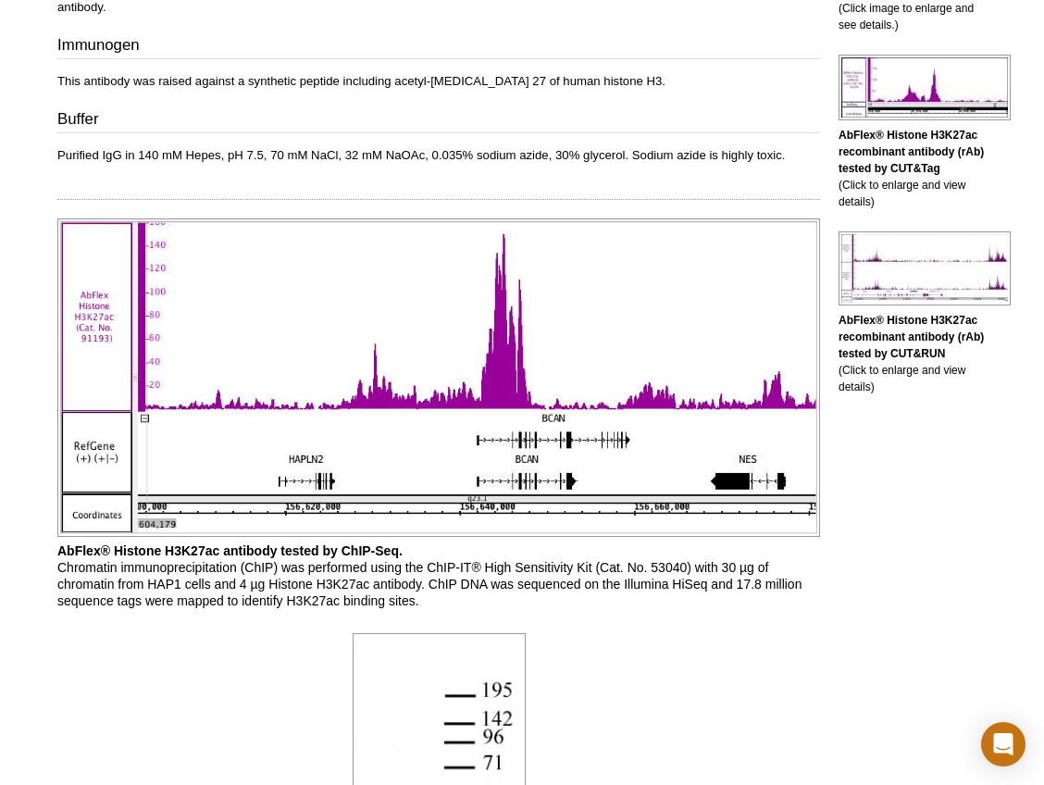
scroll to position [1081, 0]
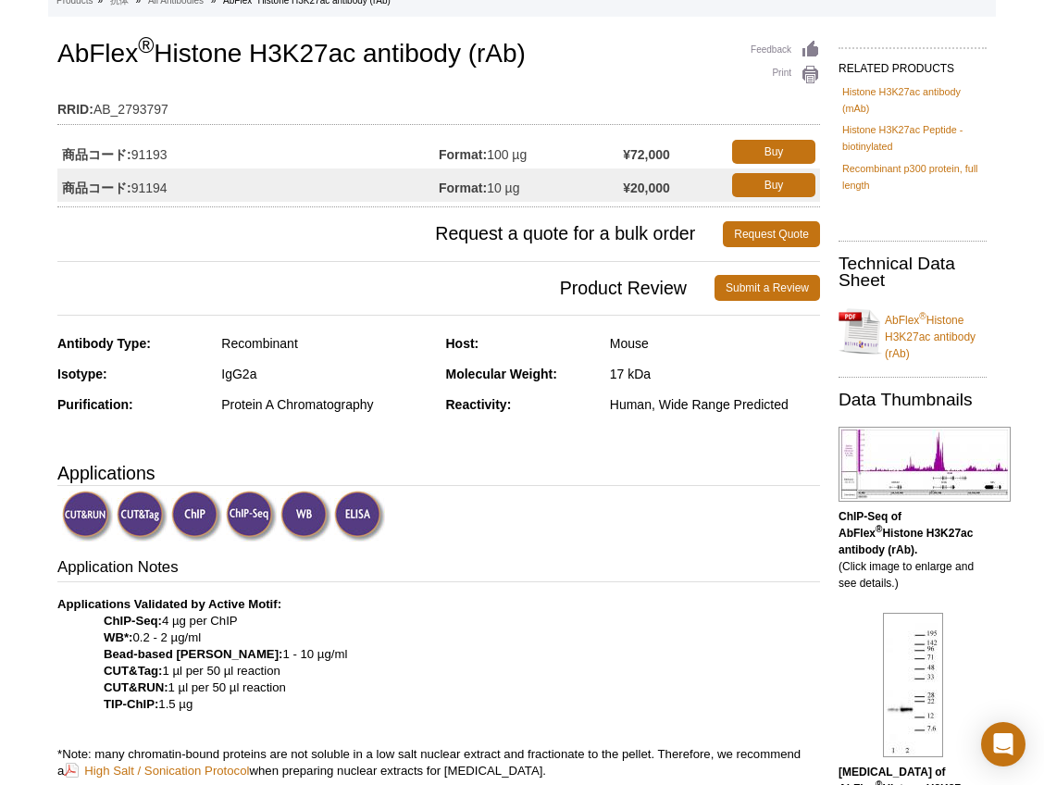
scroll to position [0, 0]
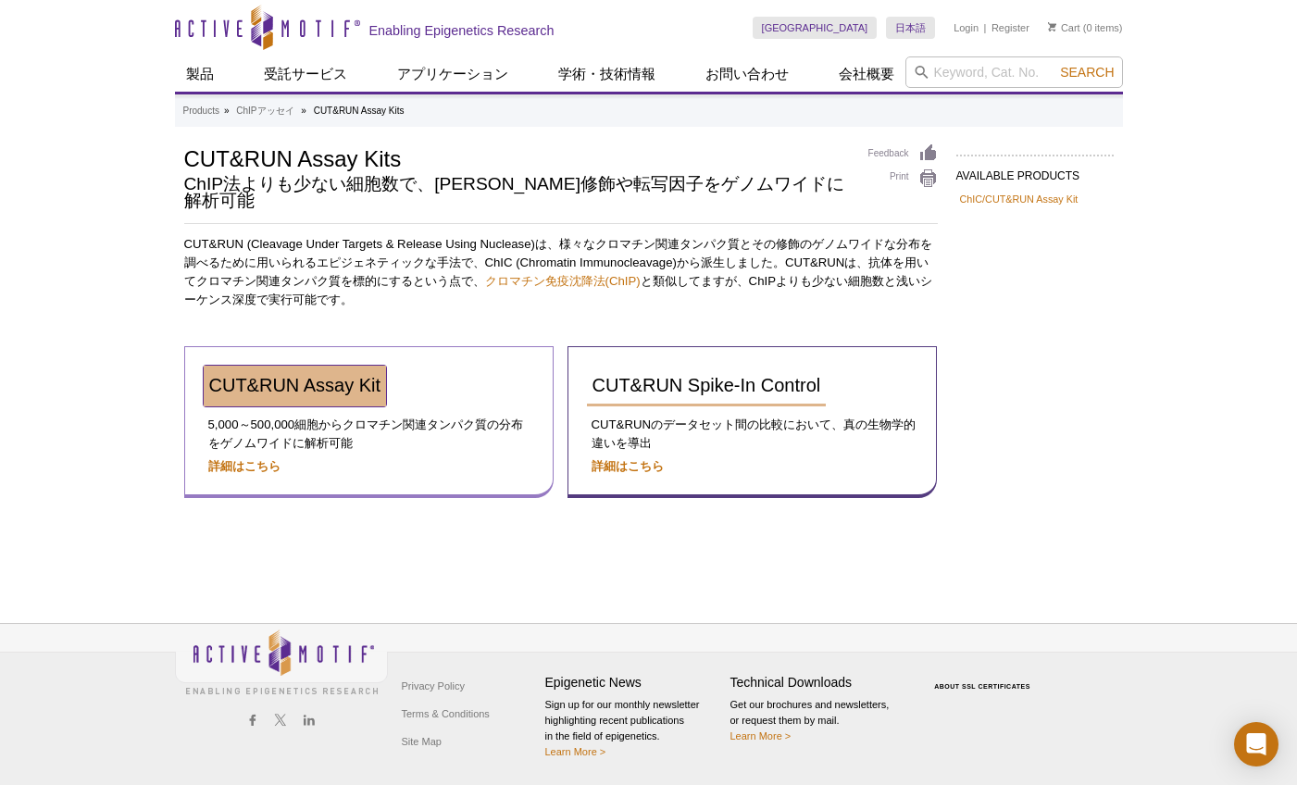
click at [267, 375] on span "CUT&RUN Assay Kit" at bounding box center [295, 385] width 172 height 20
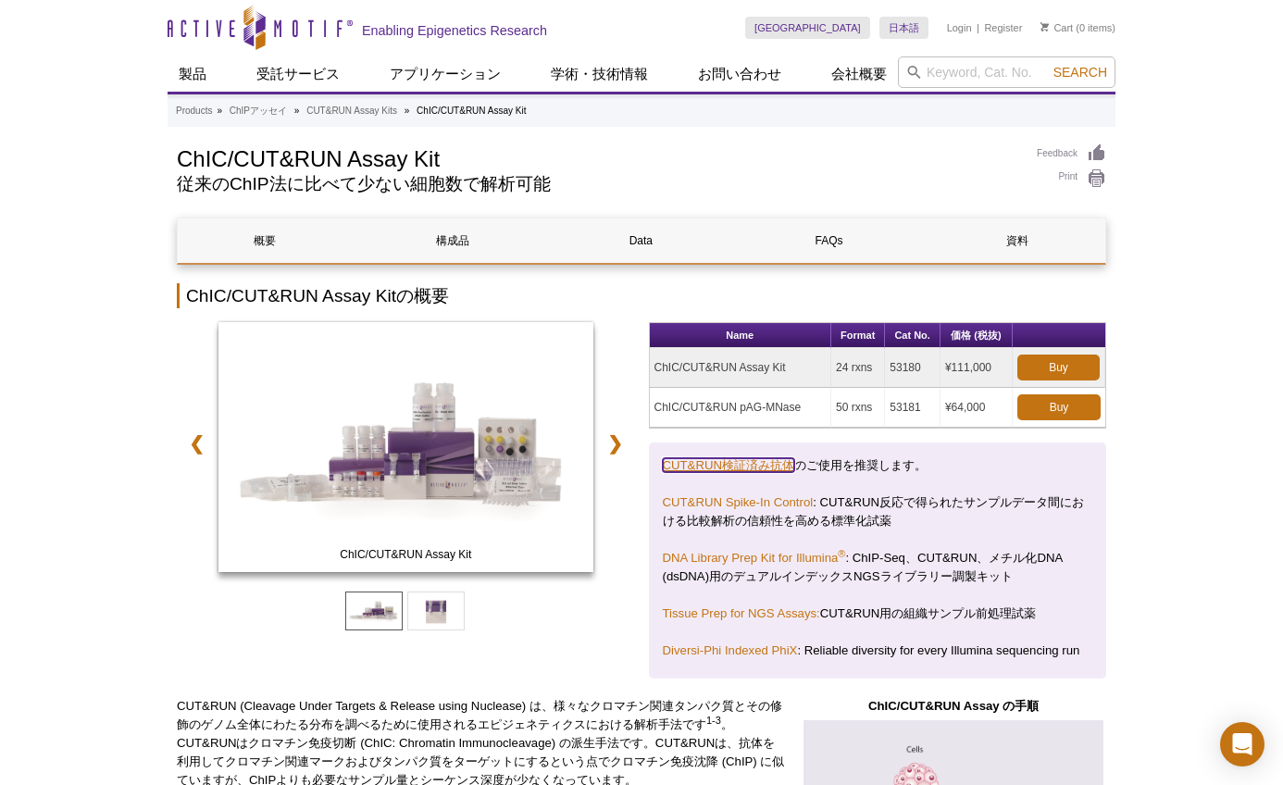
click at [700, 461] on link "CUT&RUN検証済み抗体" at bounding box center [728, 465] width 131 height 14
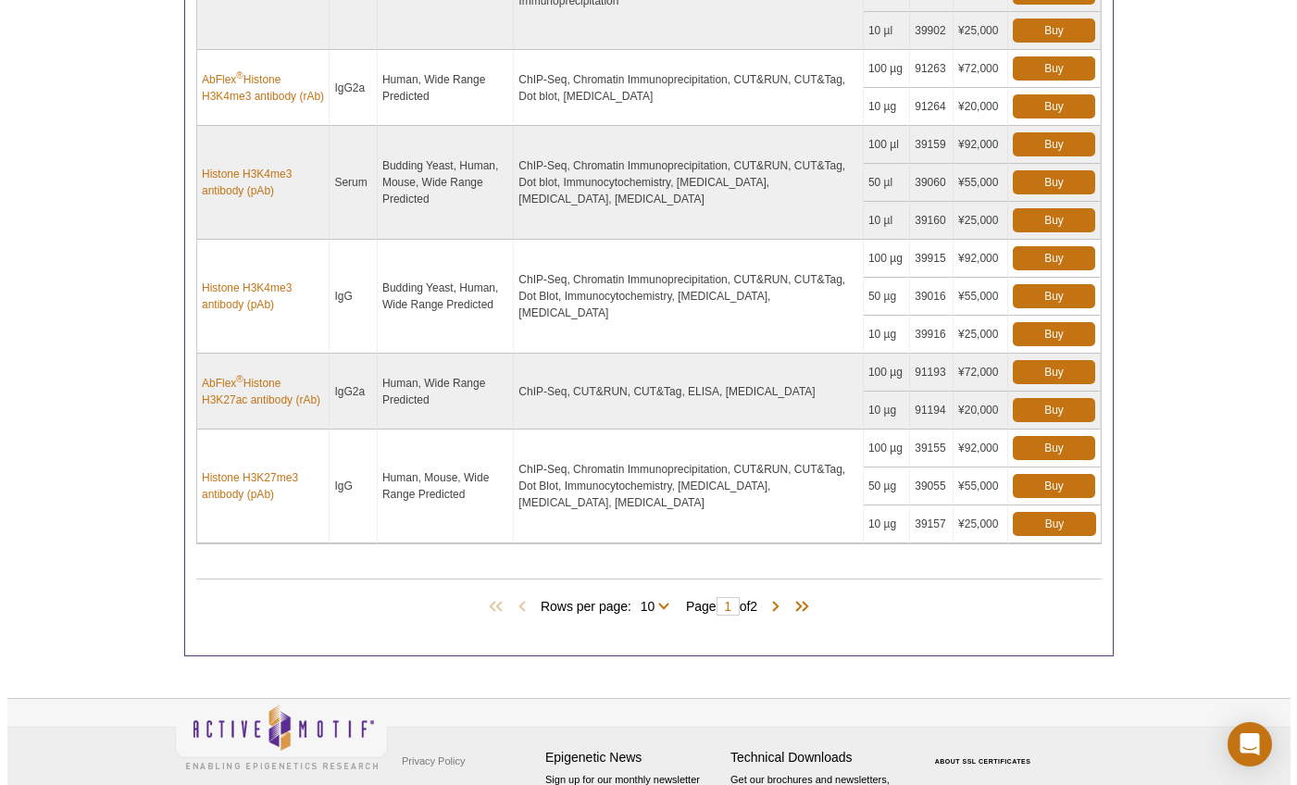
scroll to position [1299, 0]
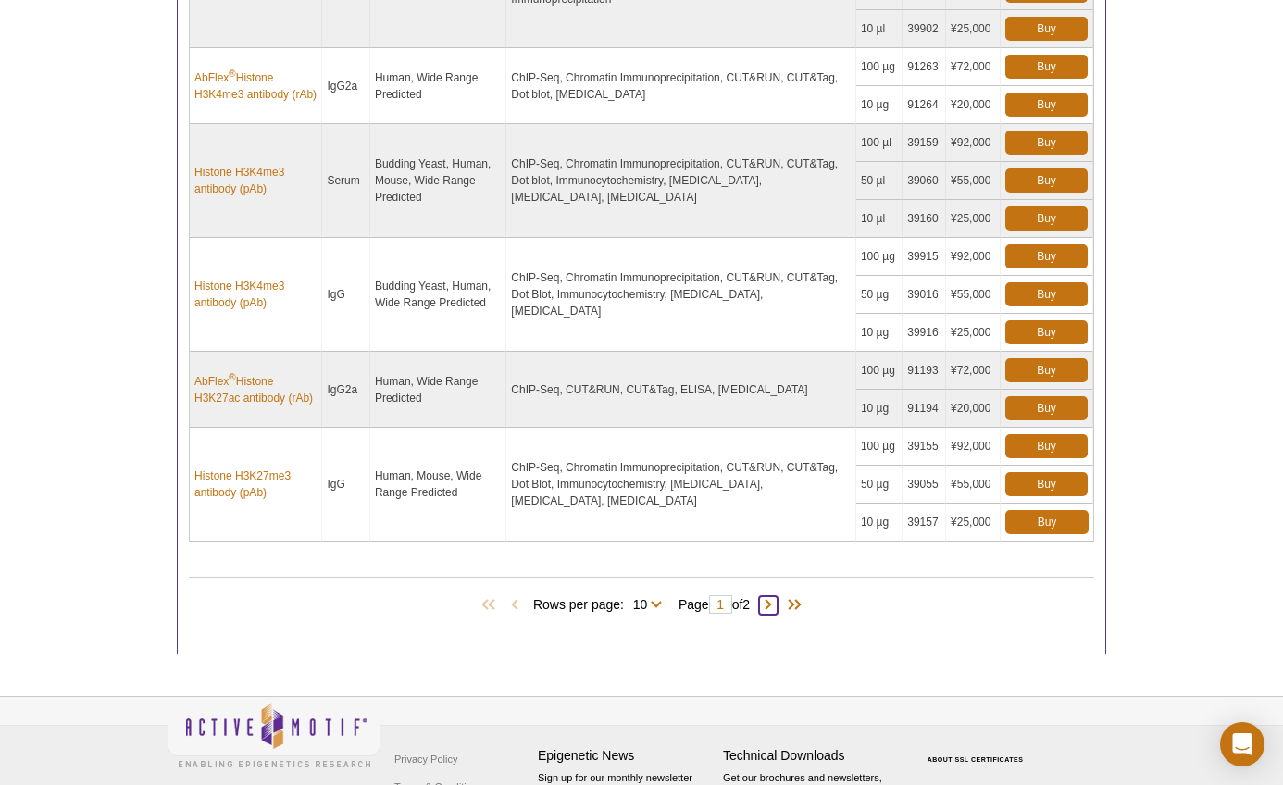
click at [773, 603] on span at bounding box center [768, 605] width 19 height 19
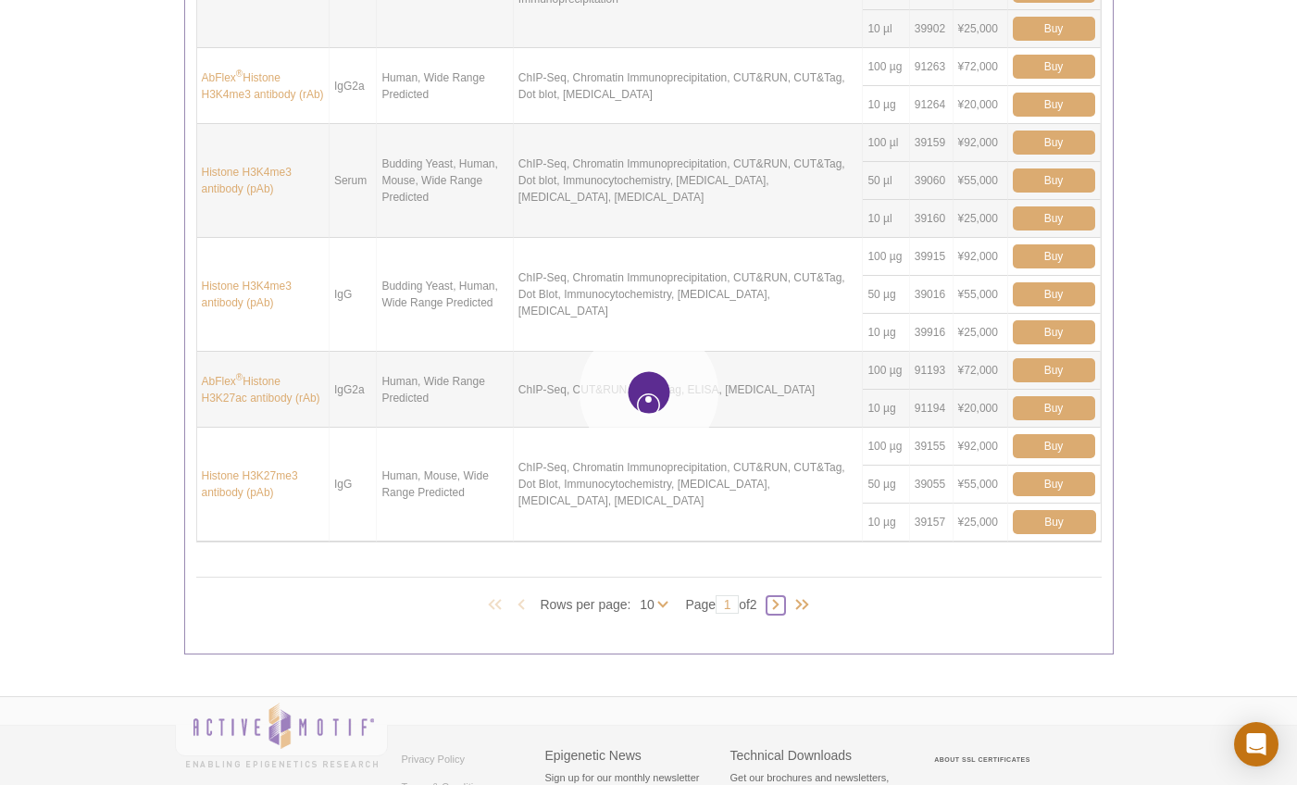
type input "2"
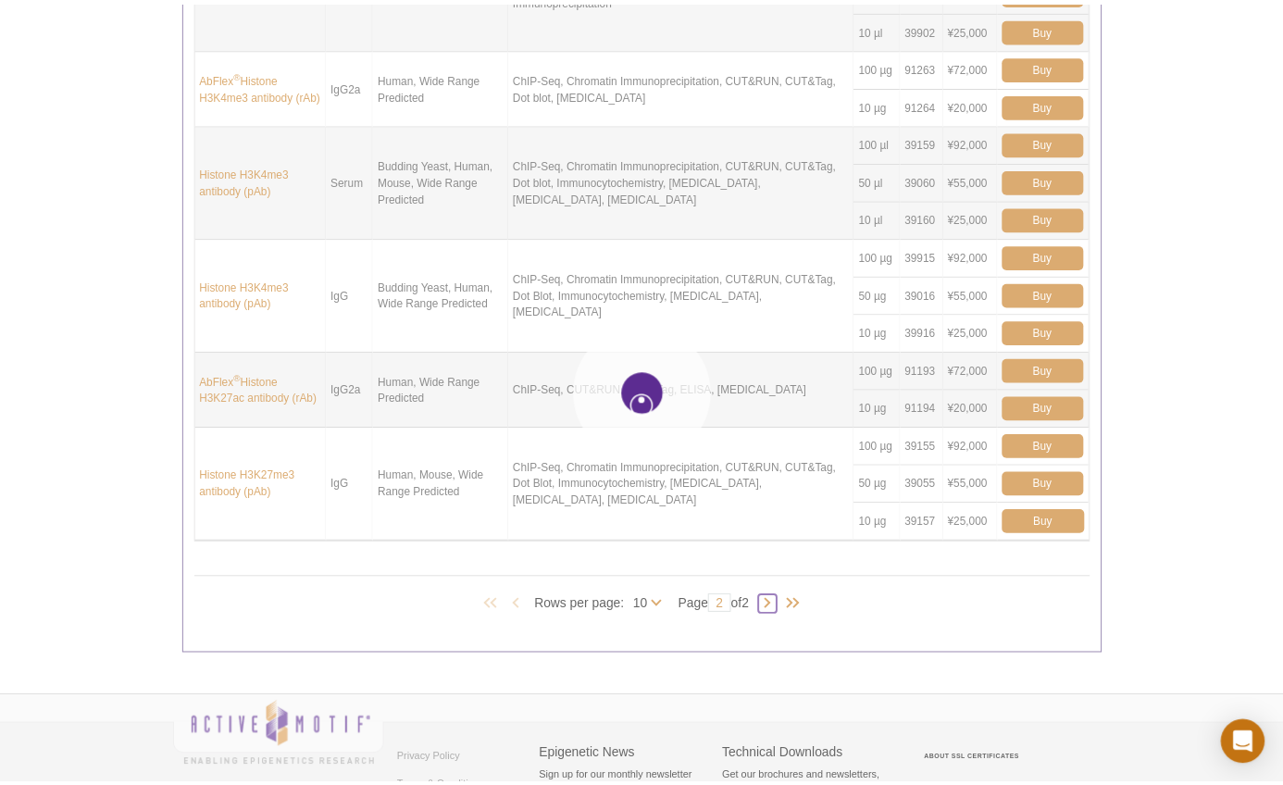
scroll to position [841, 0]
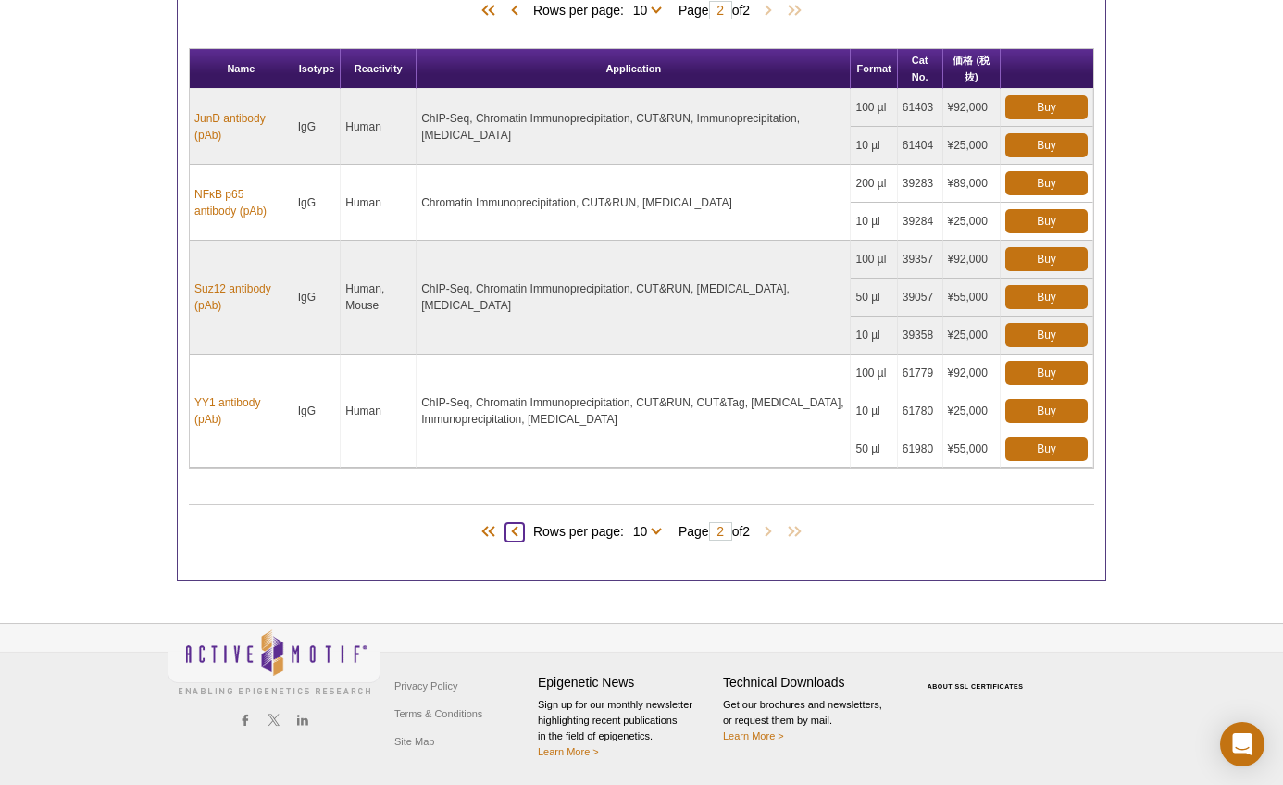
click at [506, 534] on span at bounding box center [515, 532] width 19 height 19
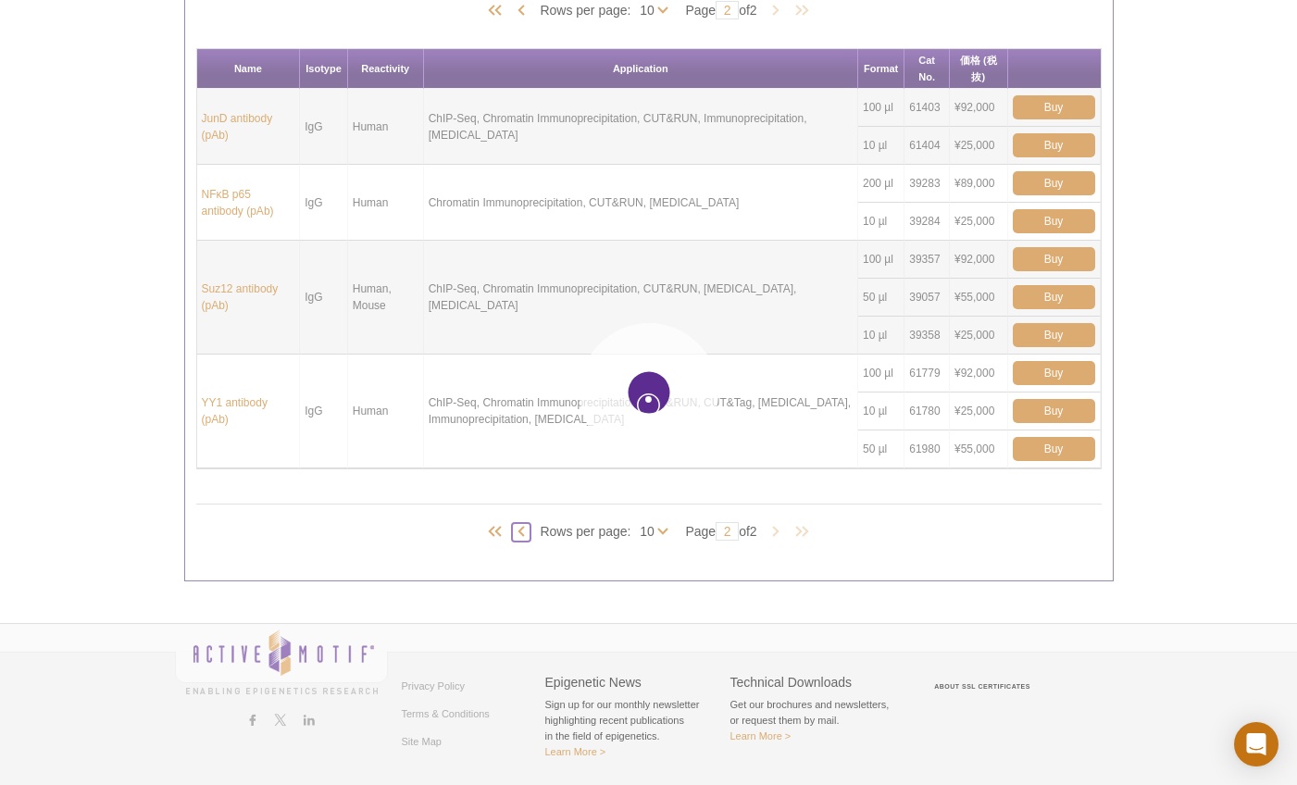
type input "1"
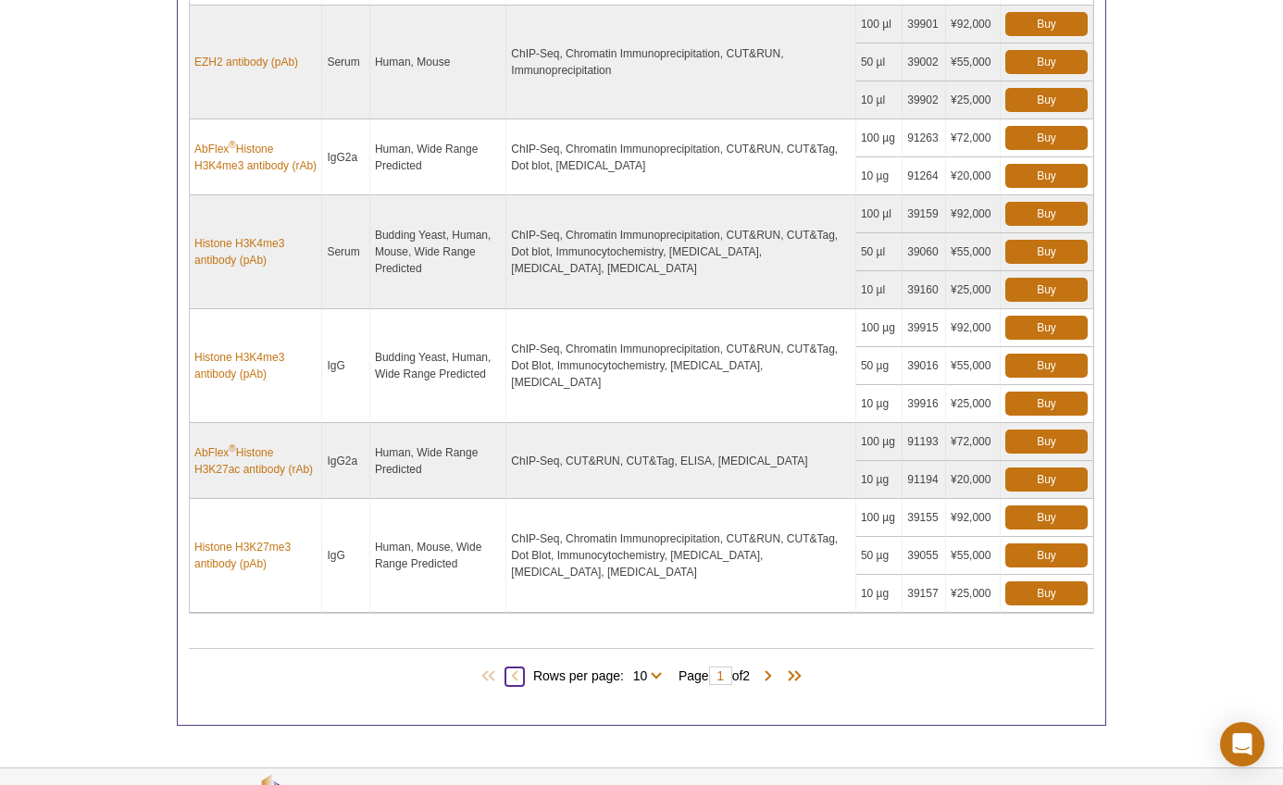
scroll to position [1229, 0]
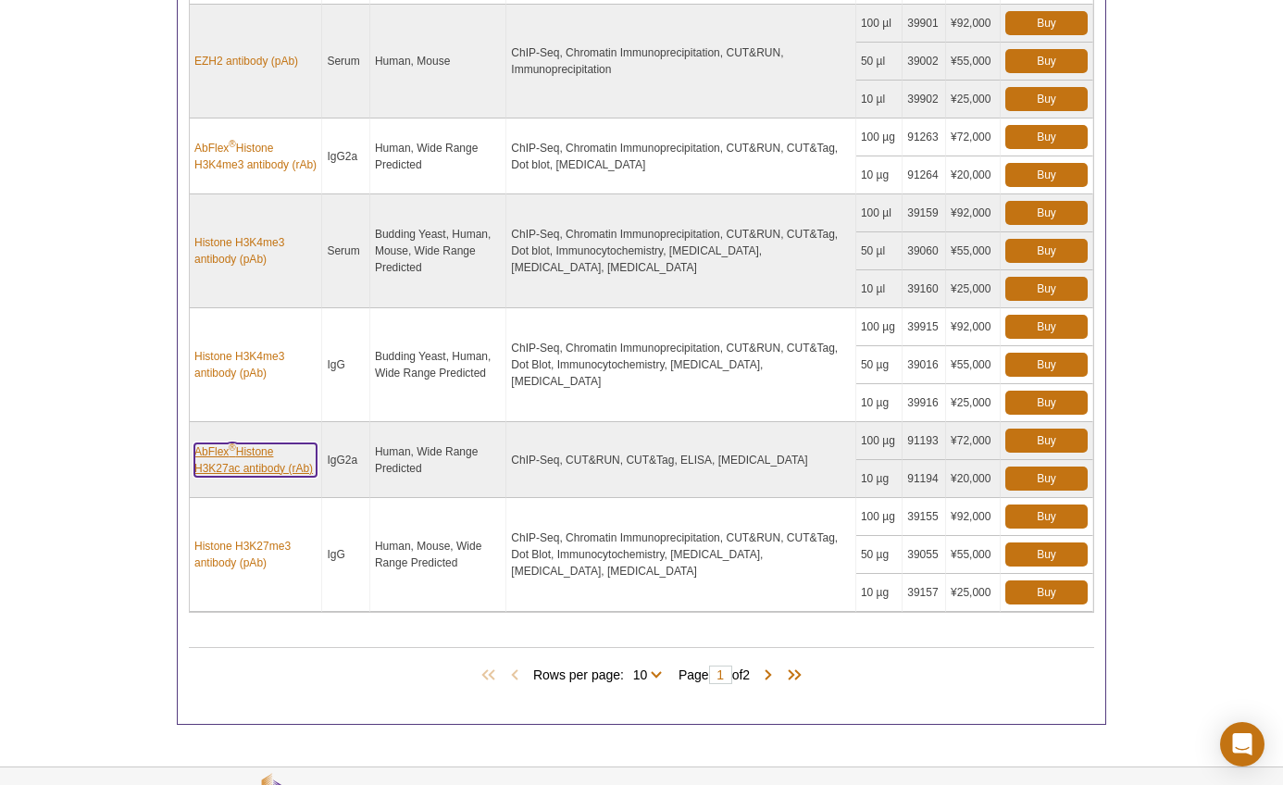
click at [230, 459] on link "AbFlex ® Histone H3K27ac antibody (rAb)" at bounding box center [255, 460] width 122 height 33
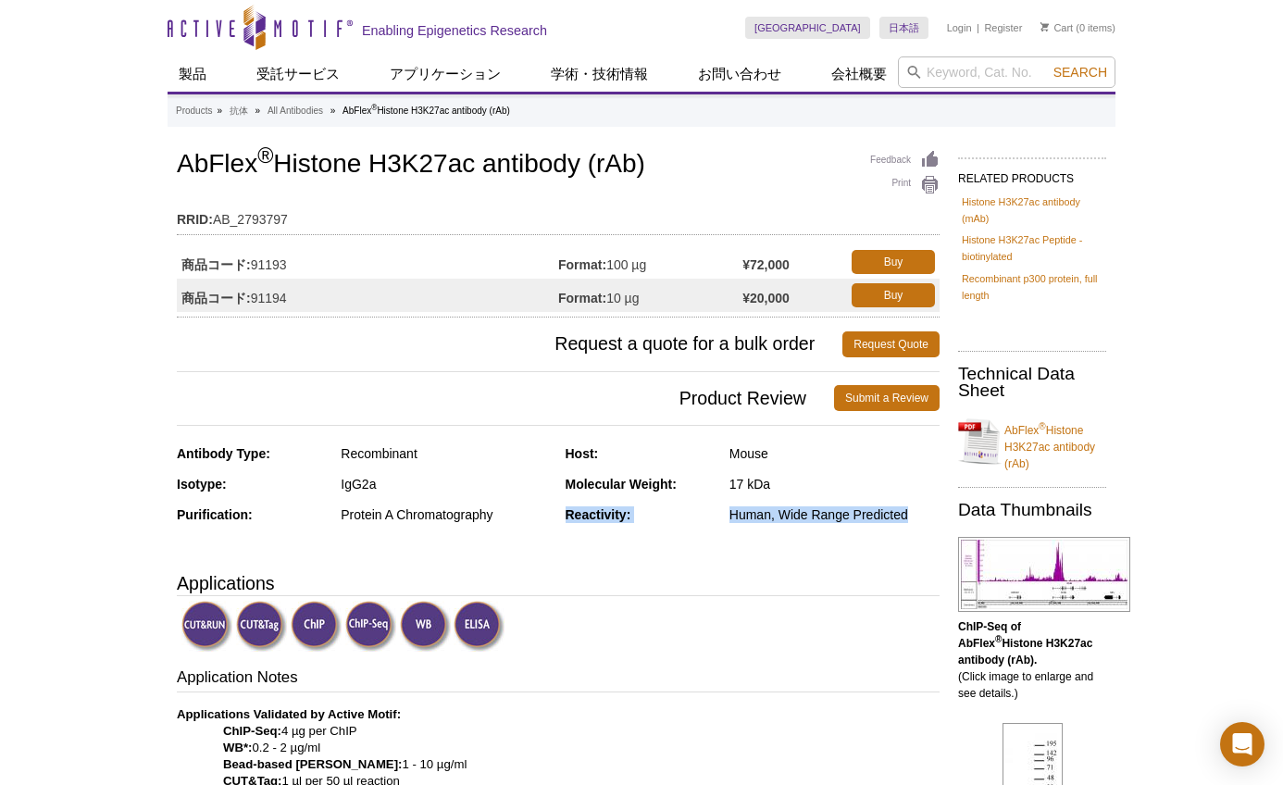
drag, startPoint x: 566, startPoint y: 514, endPoint x: 921, endPoint y: 518, distance: 355.6
click at [921, 518] on div "Reactivity: Human, Wide Range Predicted" at bounding box center [753, 521] width 375 height 31
copy div "Reactivity: Human, Wide Range Predicted"
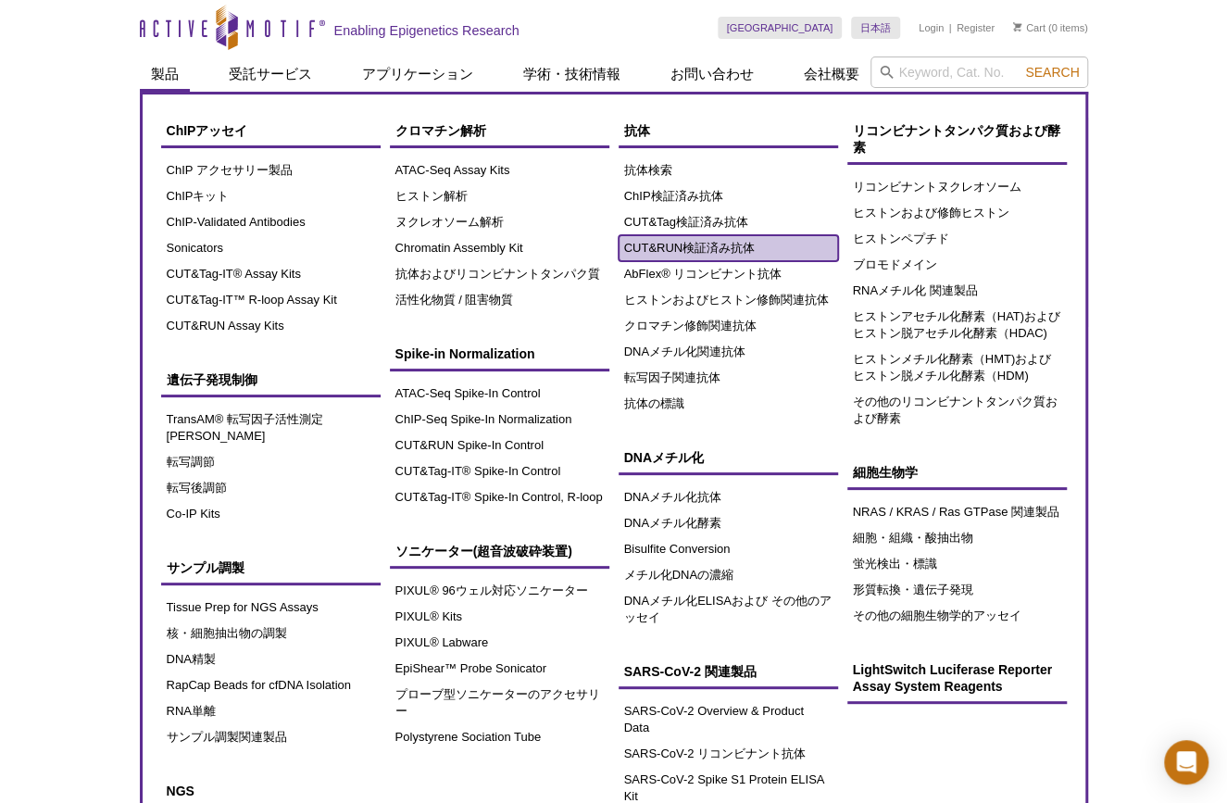
click at [673, 247] on link "CUT&RUN検証済み抗体" at bounding box center [728, 248] width 219 height 26
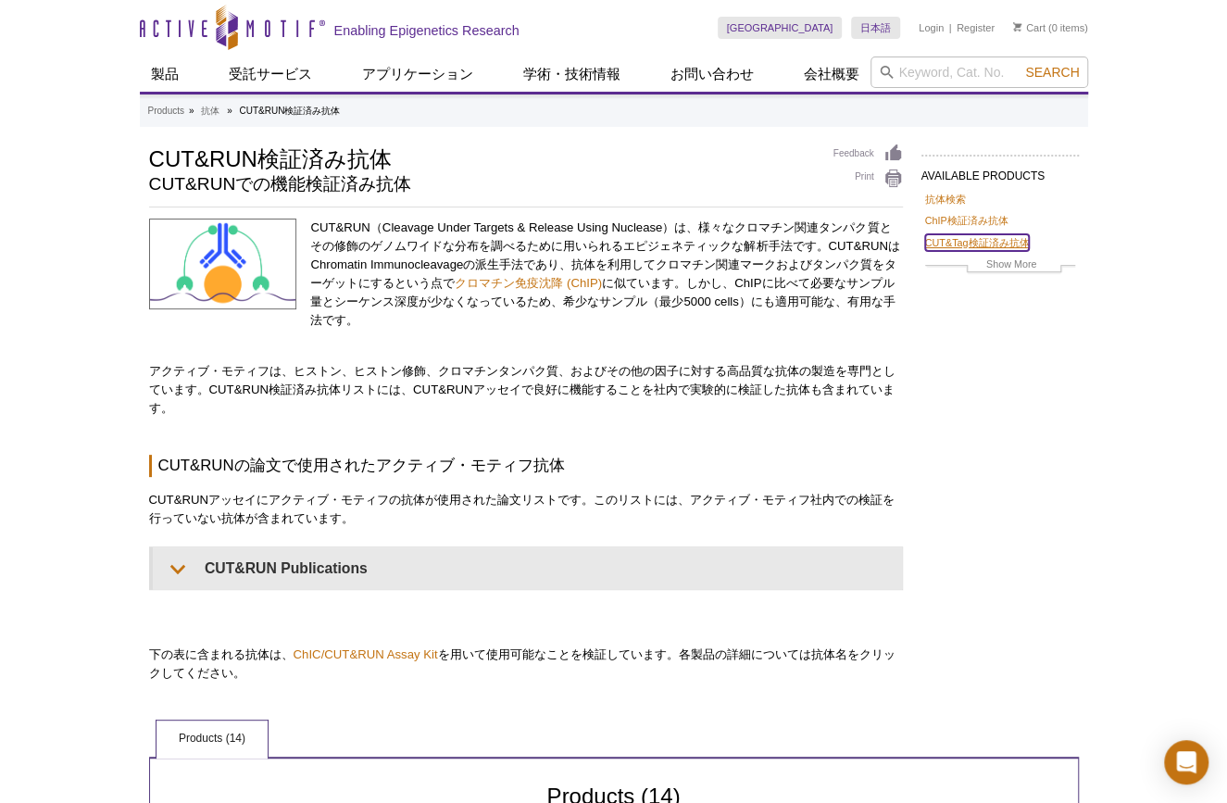
click at [944, 244] on link "CUT&Tag検証済み抗体" at bounding box center [977, 242] width 105 height 17
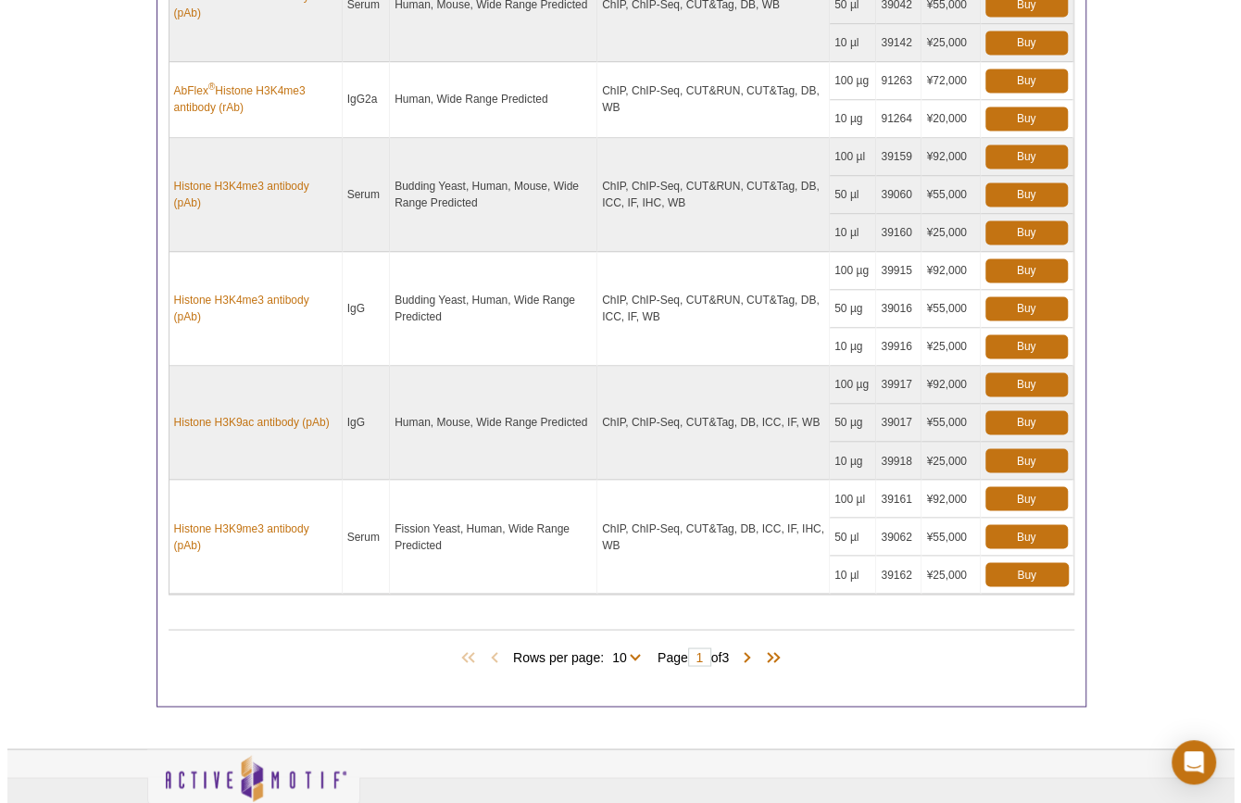
scroll to position [1491, 0]
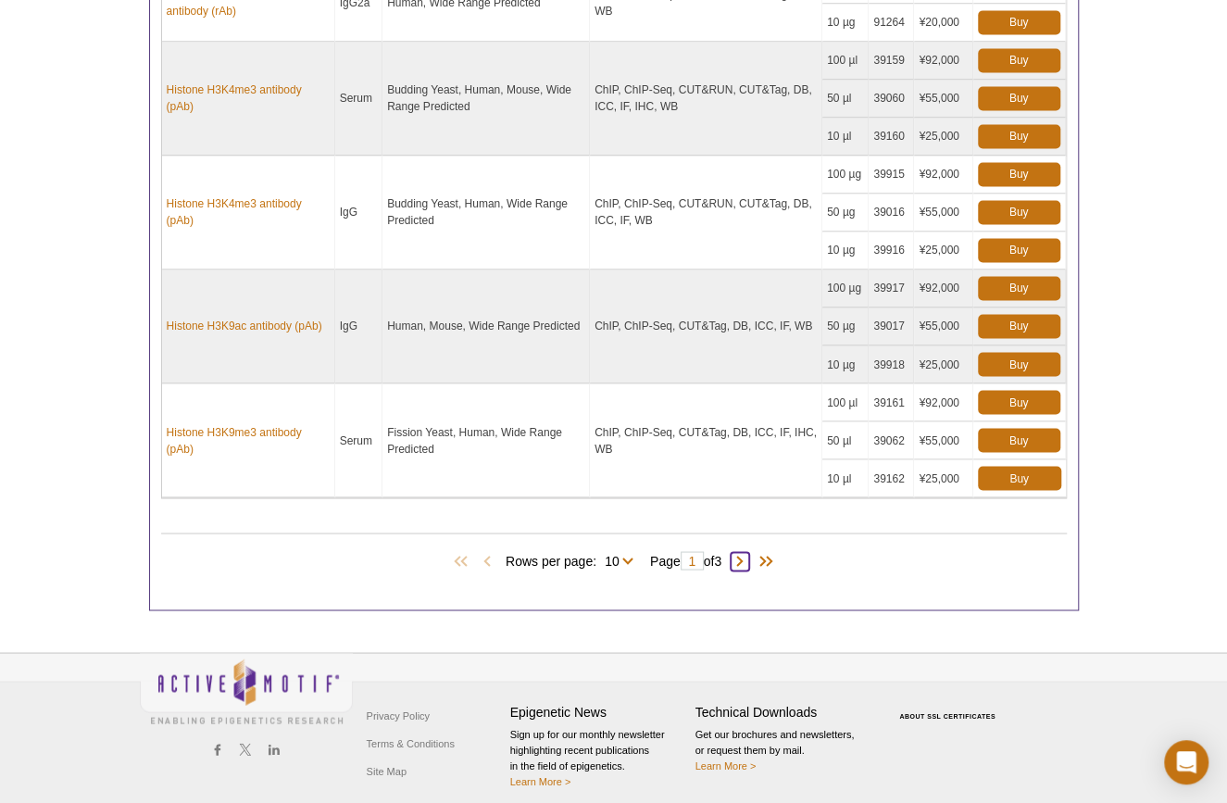
click at [746, 553] on span at bounding box center [740, 561] width 19 height 19
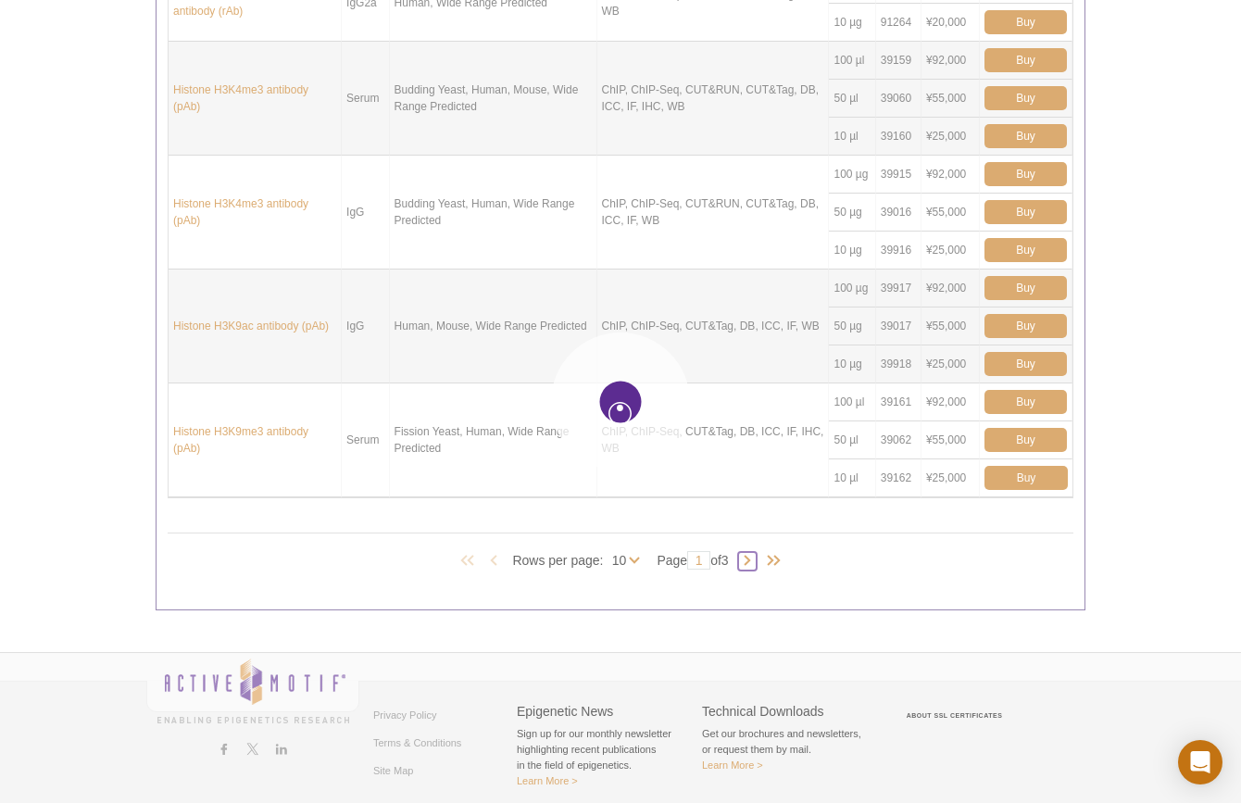
type input "2"
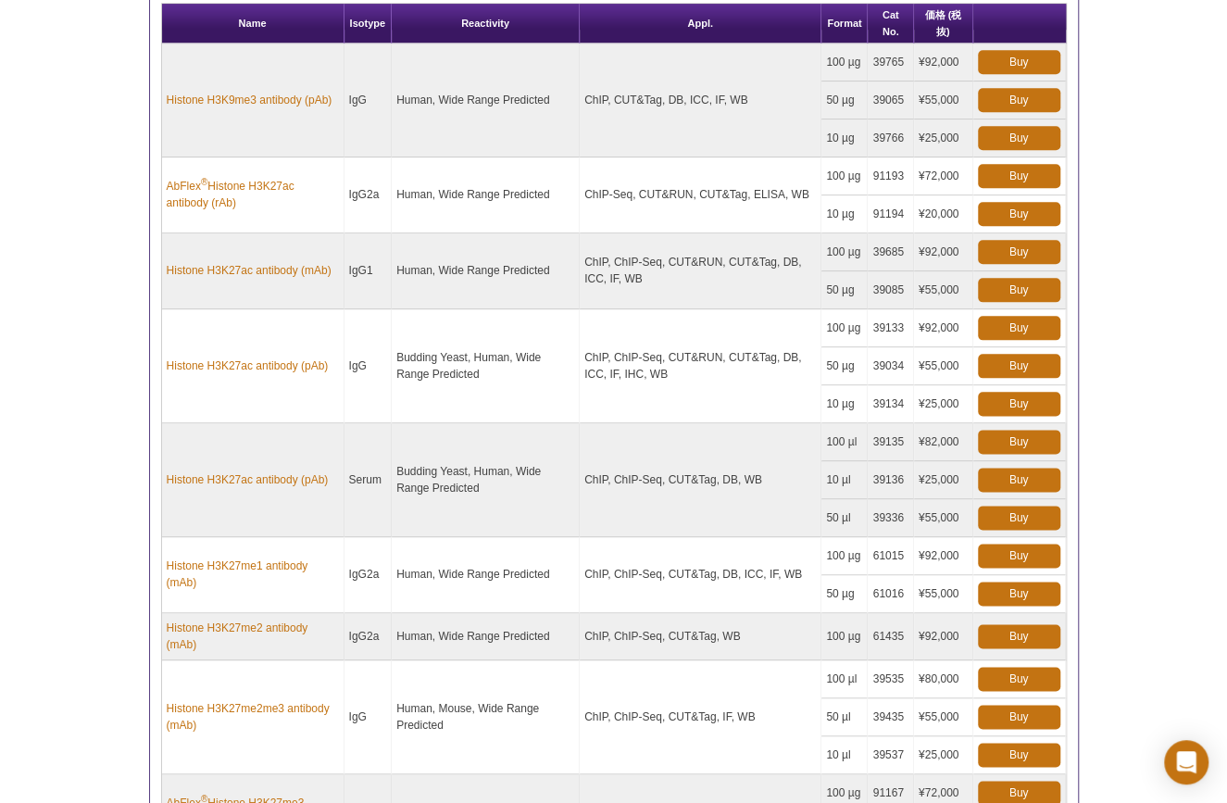
scroll to position [985, 0]
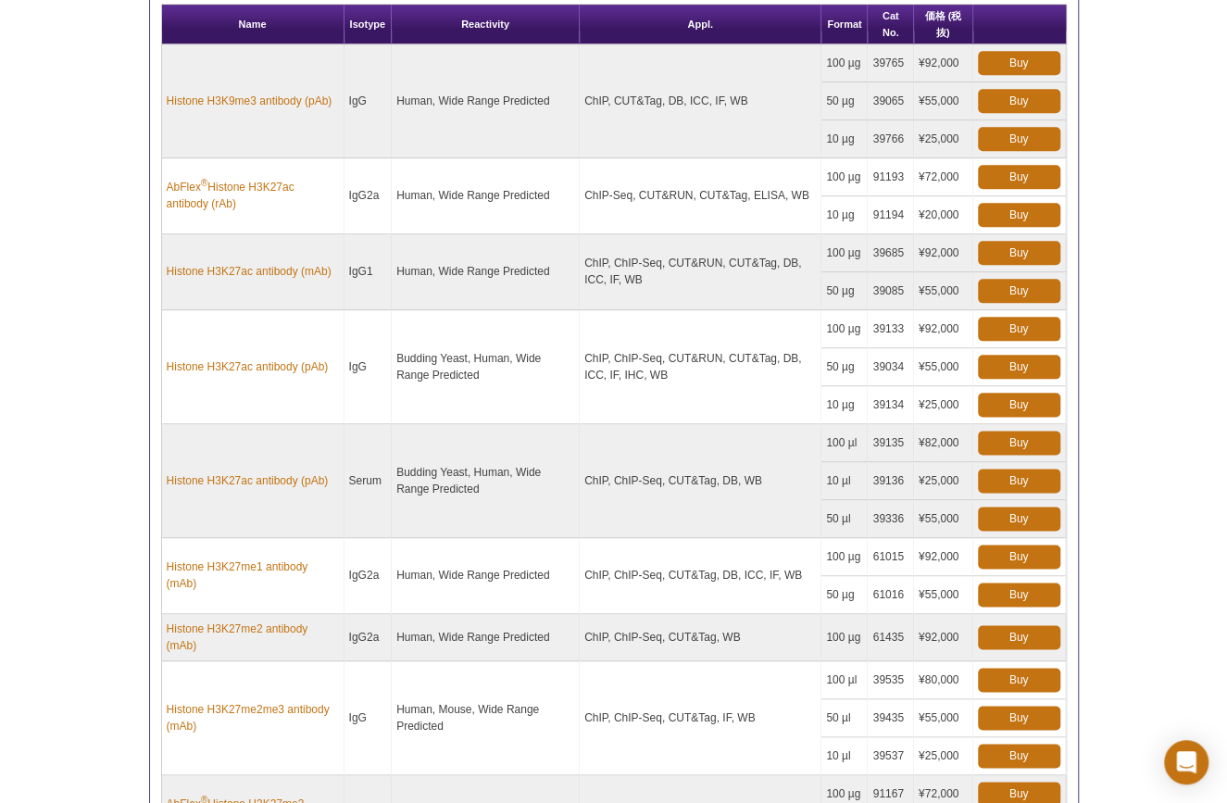
click at [1124, 169] on div "Active Motif Logo Enabling Epigenetics Research 0 Search Skip to content Active…" at bounding box center [613, 148] width 1227 height 2267
click at [1114, 239] on div "Active Motif Logo Enabling Epigenetics Research 0 Search Skip to content Active…" at bounding box center [613, 148] width 1227 height 2267
